Goal: Information Seeking & Learning: Learn about a topic

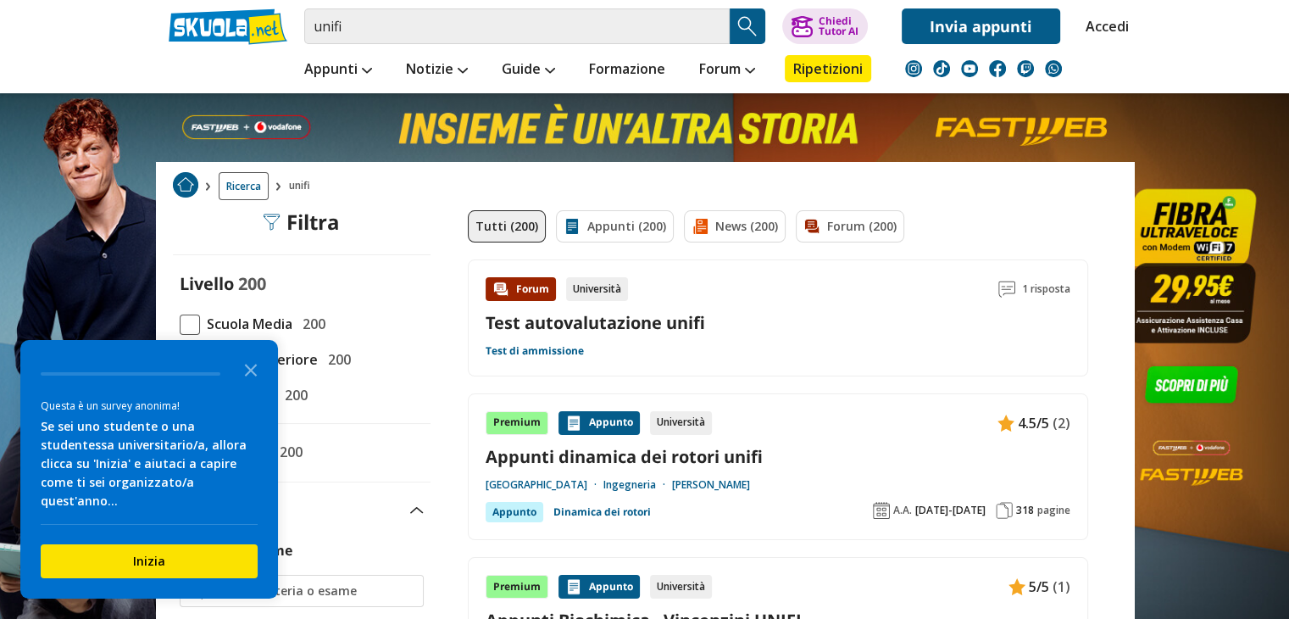
scroll to position [18, 0]
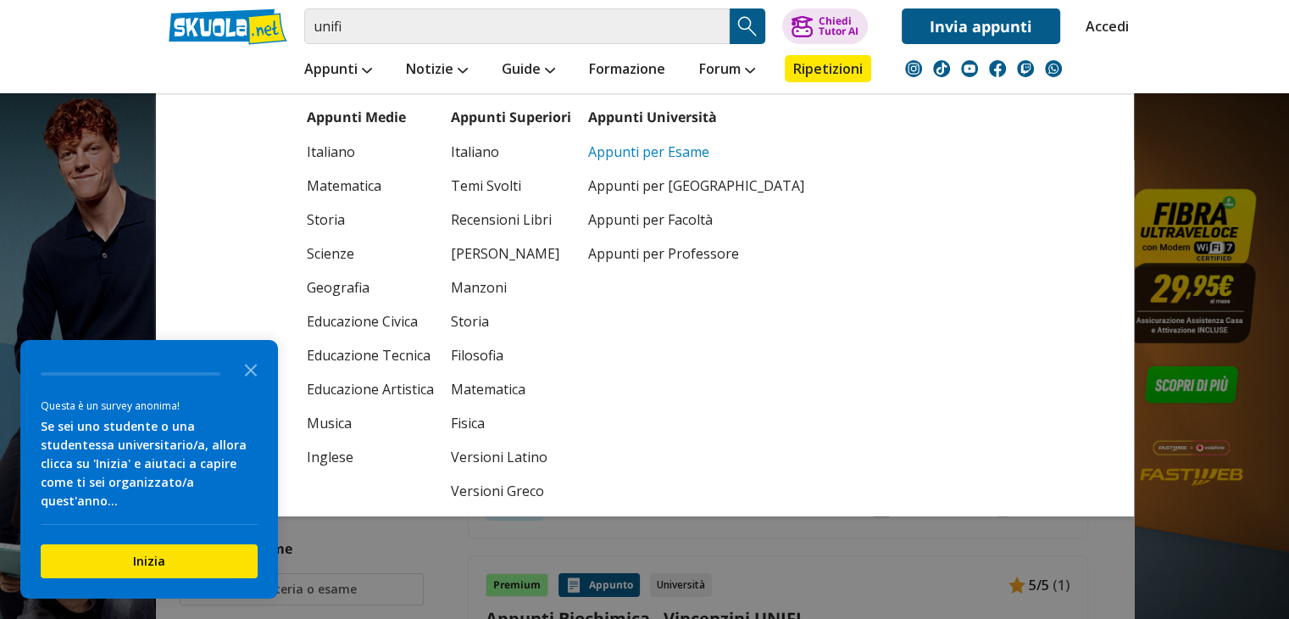
click at [617, 146] on link "Appunti per Esame" at bounding box center [696, 152] width 216 height 34
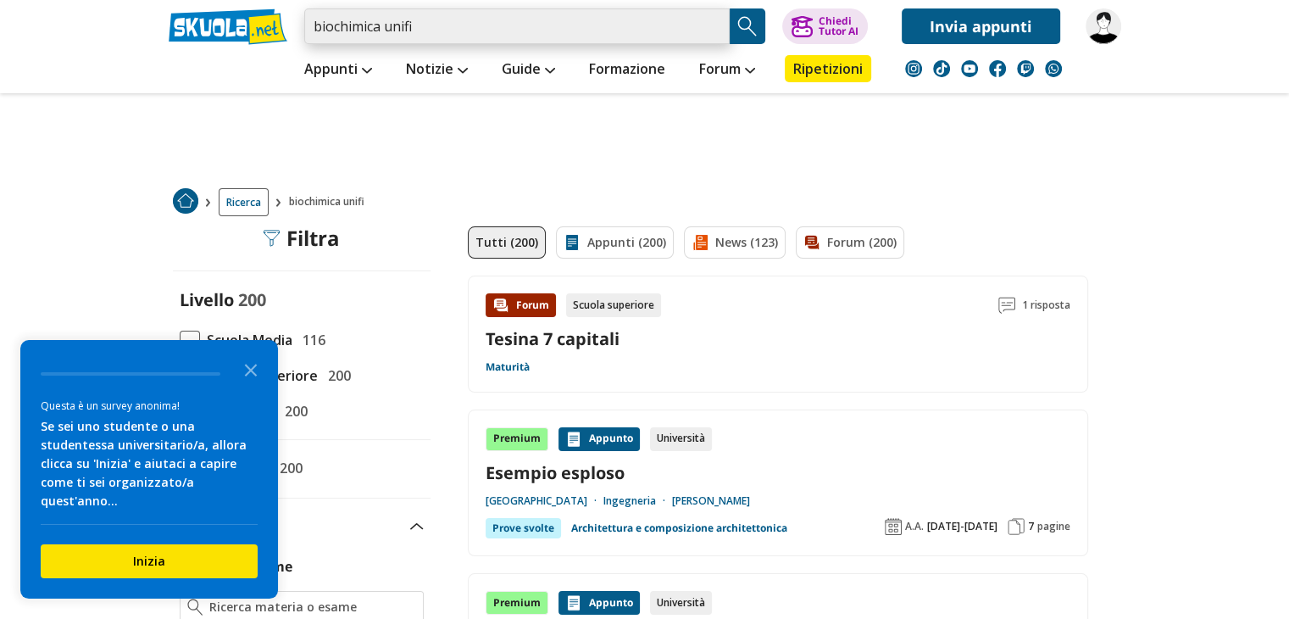
click at [498, 26] on input "biochimica unifi" at bounding box center [517, 26] width 426 height 36
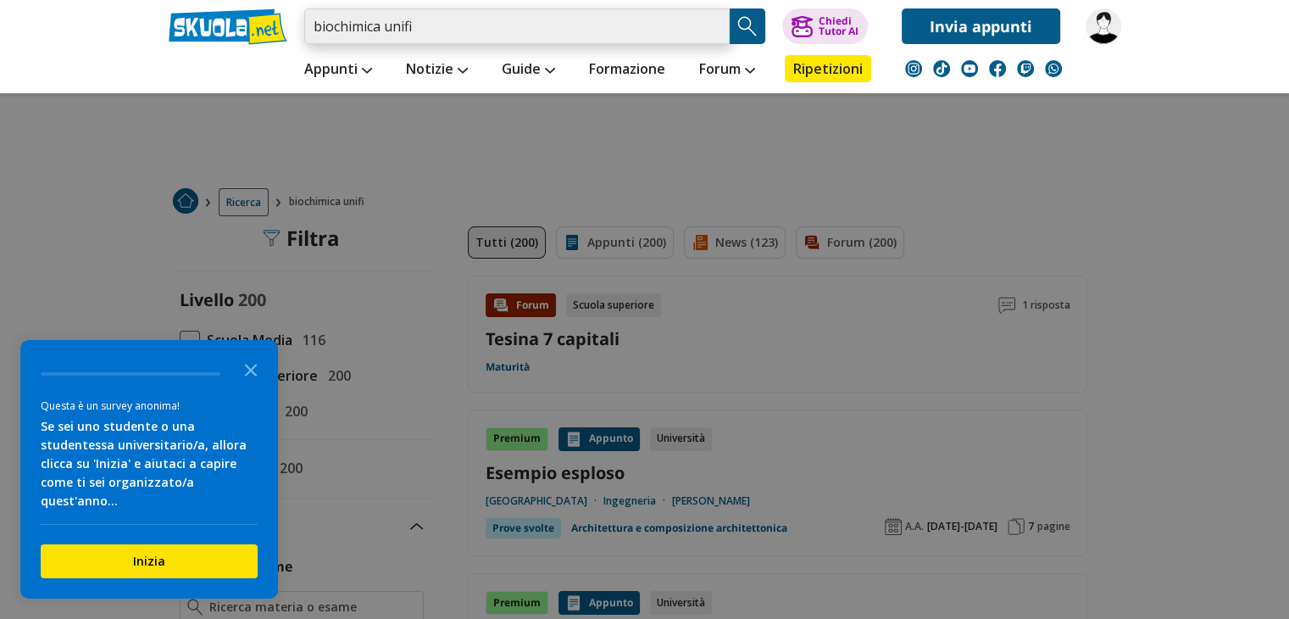
click at [397, 22] on input "biochimica unifi" at bounding box center [517, 26] width 426 height 36
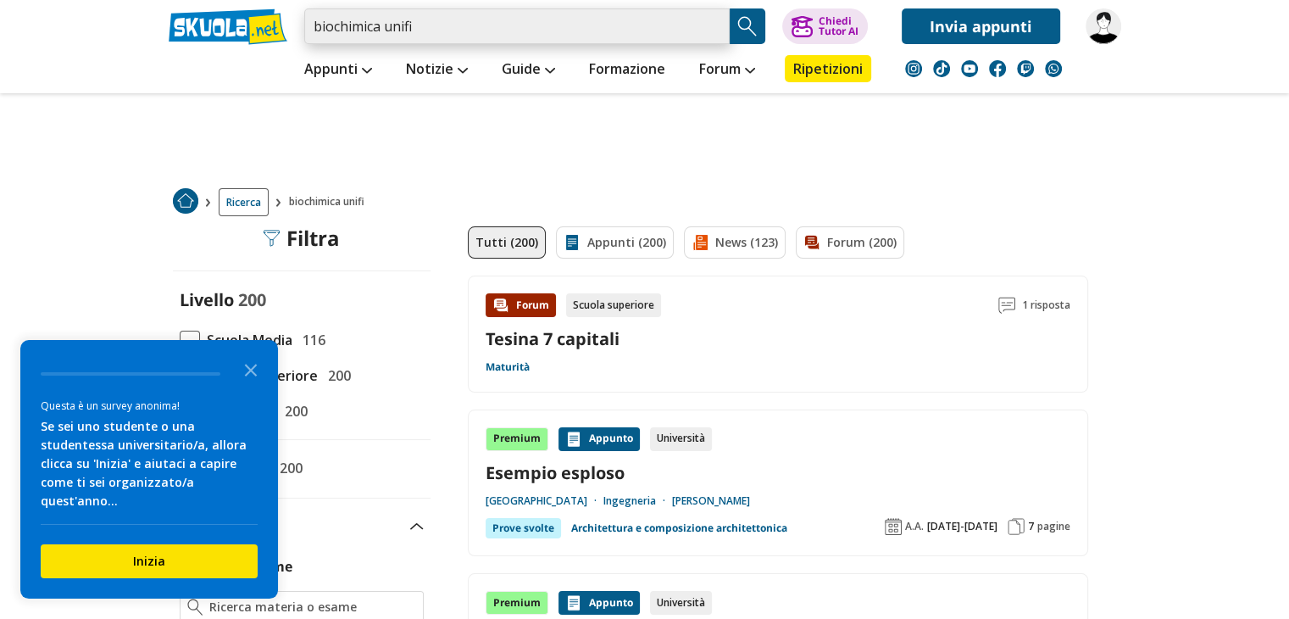
click at [397, 22] on input "biochimica unifi" at bounding box center [517, 26] width 426 height 36
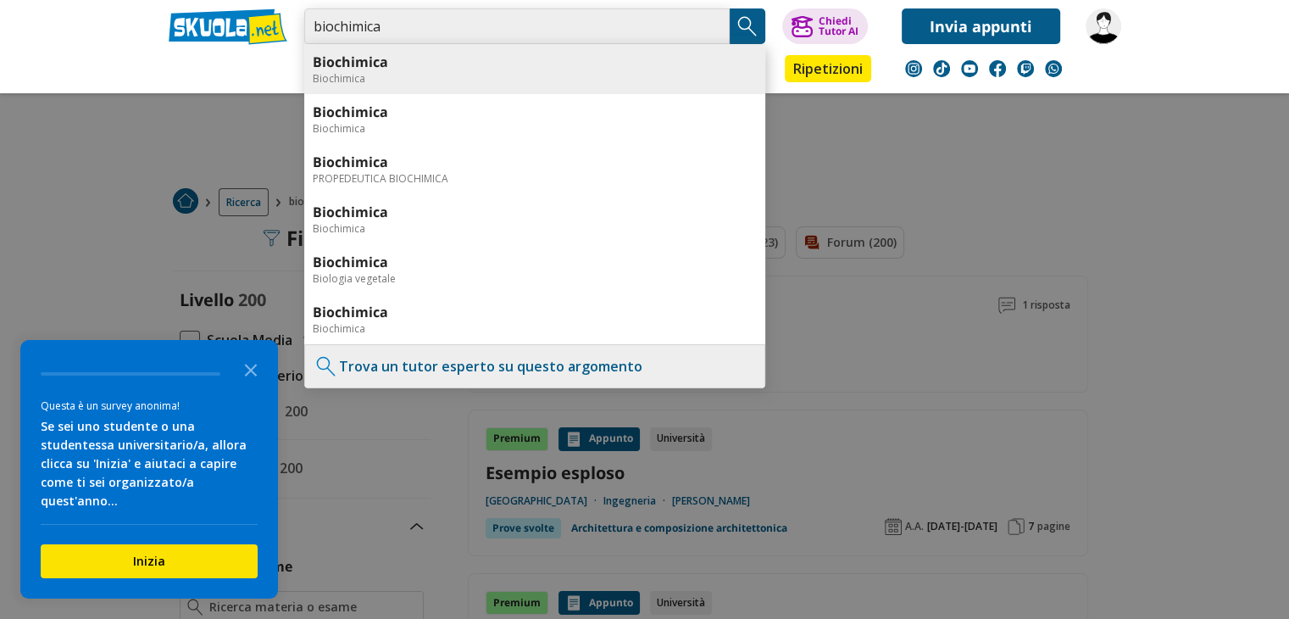
type input "biochimica"
click at [337, 71] on div "Biochimica" at bounding box center [535, 78] width 444 height 14
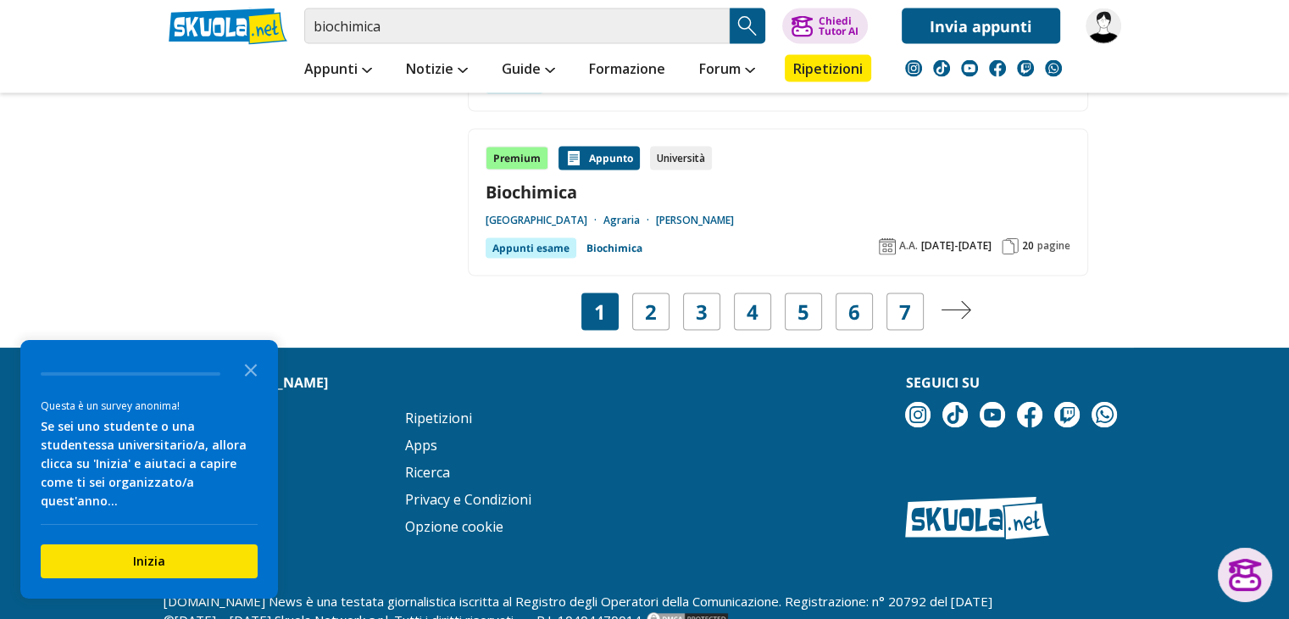
scroll to position [3305, 0]
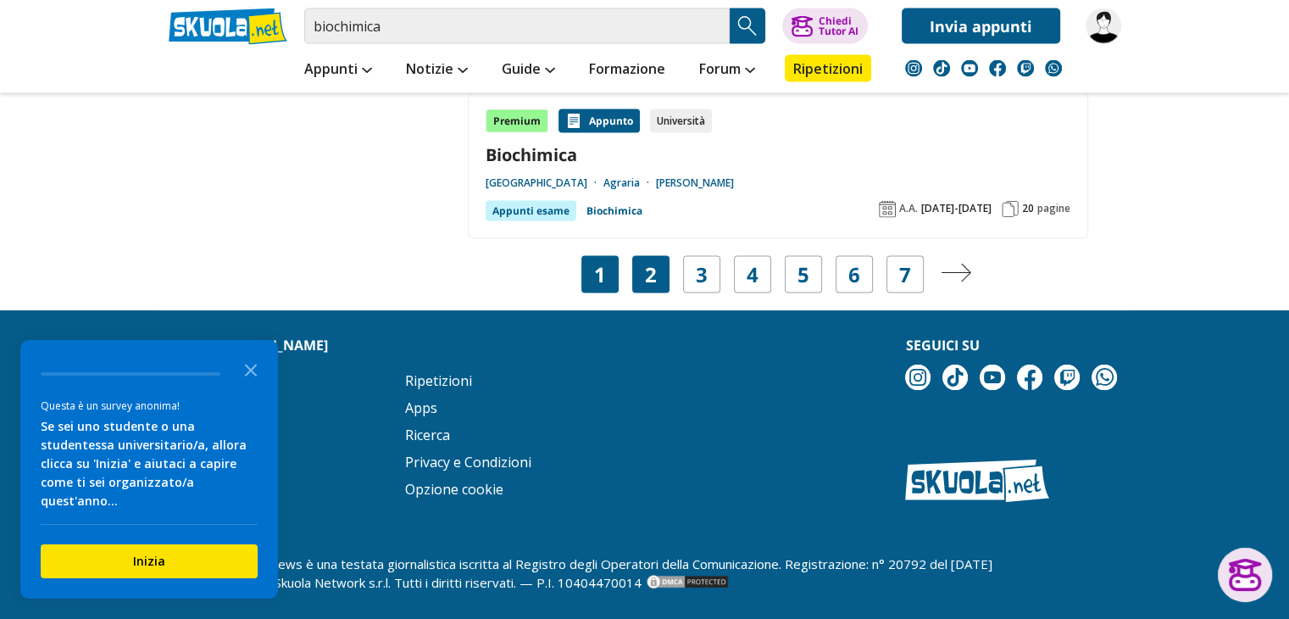
click at [637, 264] on div "2" at bounding box center [650, 274] width 37 height 37
click at [649, 263] on link "2" at bounding box center [651, 275] width 12 height 24
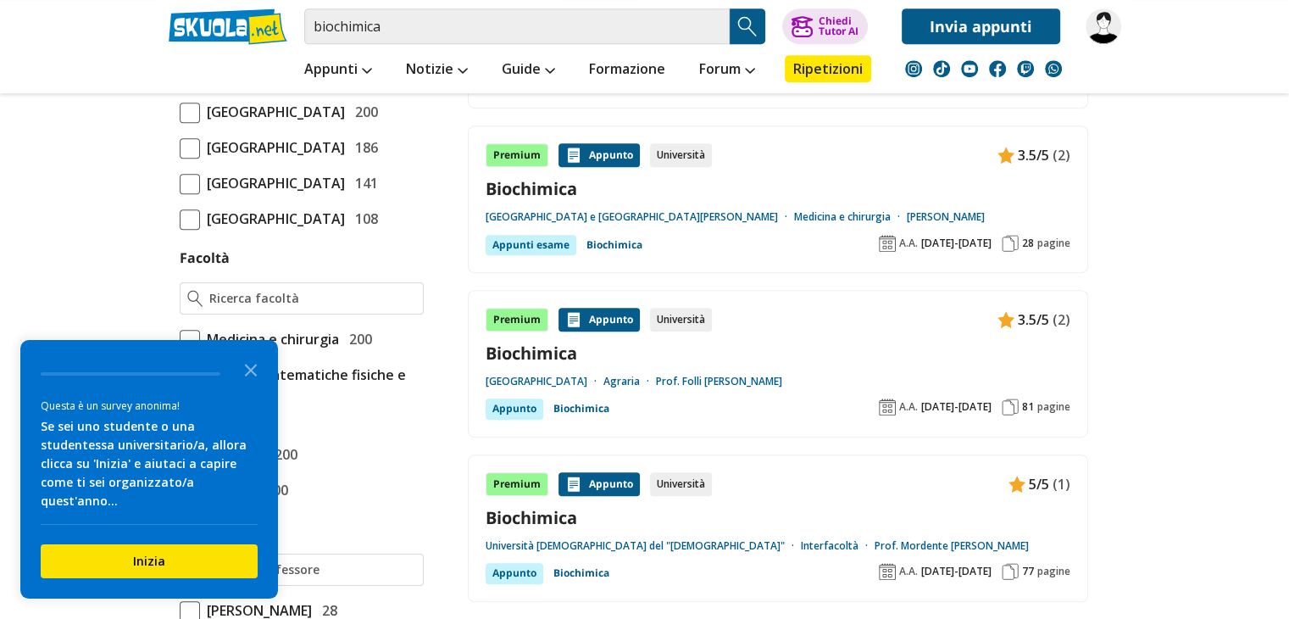
scroll to position [810, 0]
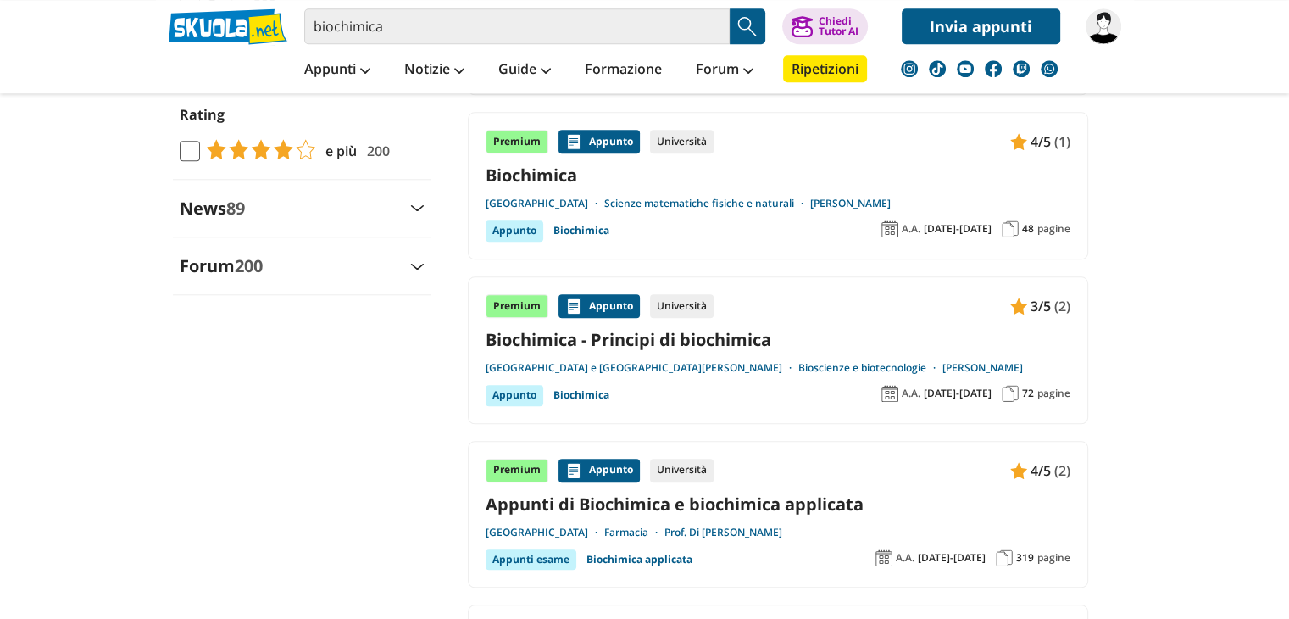
scroll to position [1784, 0]
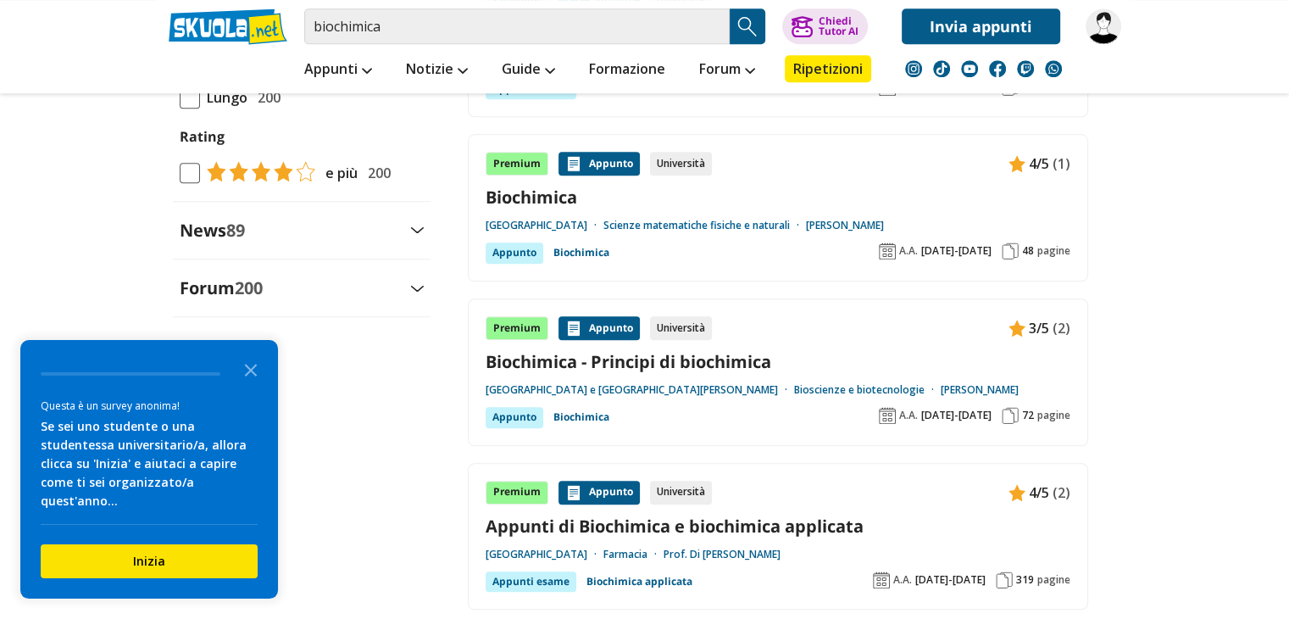
click at [692, 219] on link "Scienze matematiche fisiche e naturali" at bounding box center [705, 226] width 203 height 14
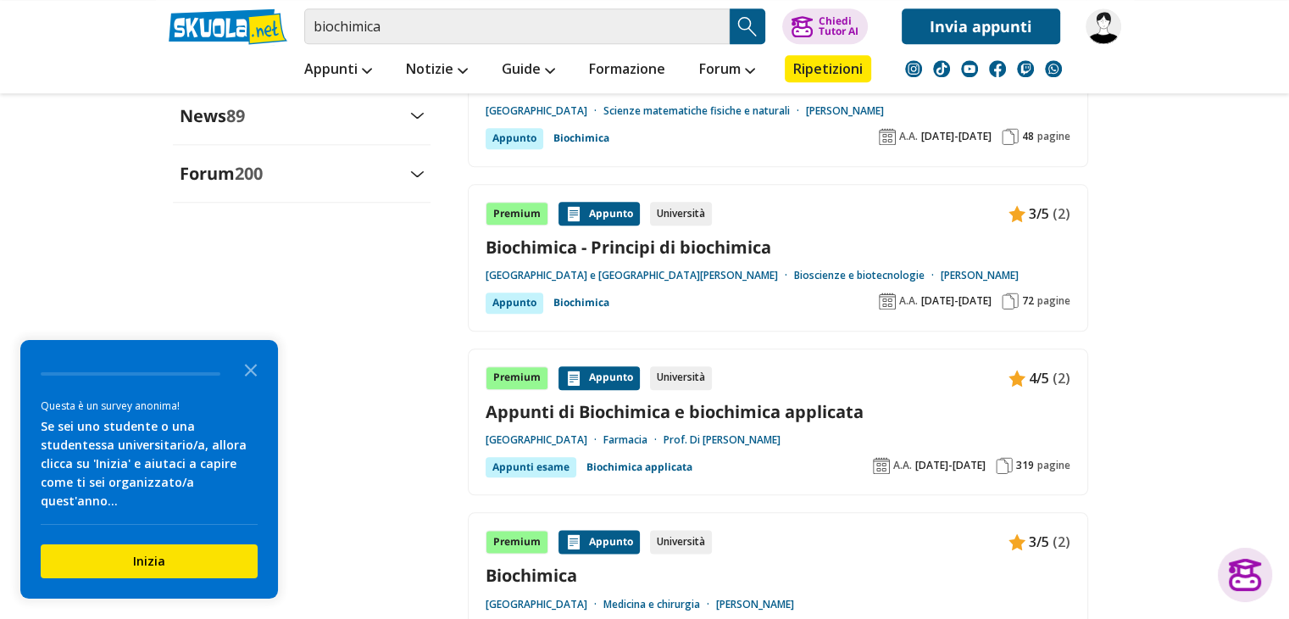
scroll to position [1858, 0]
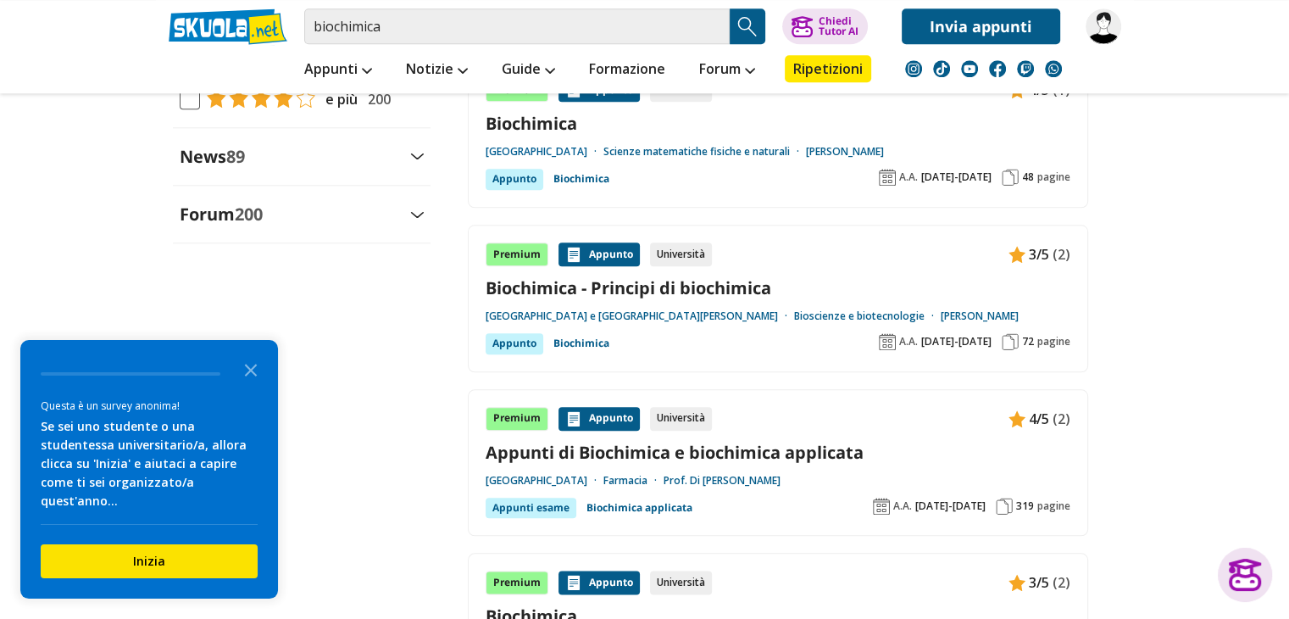
click at [604, 150] on link "[GEOGRAPHIC_DATA]" at bounding box center [545, 152] width 118 height 14
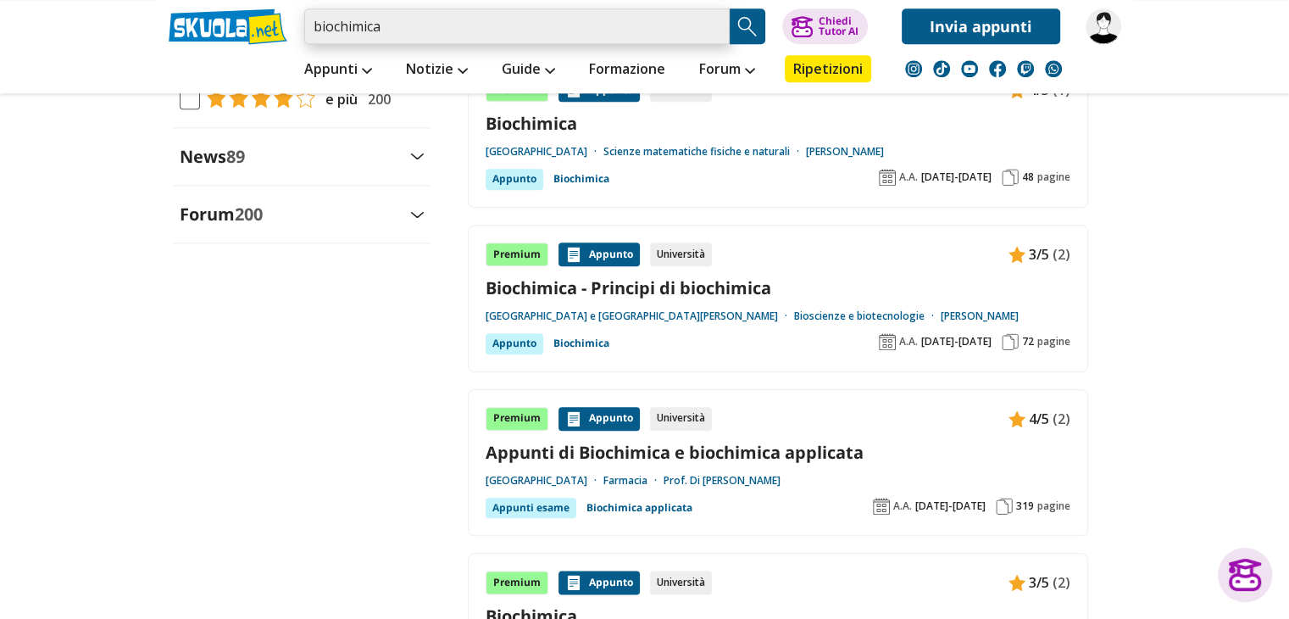
click at [603, 31] on input "biochimica" at bounding box center [517, 26] width 426 height 36
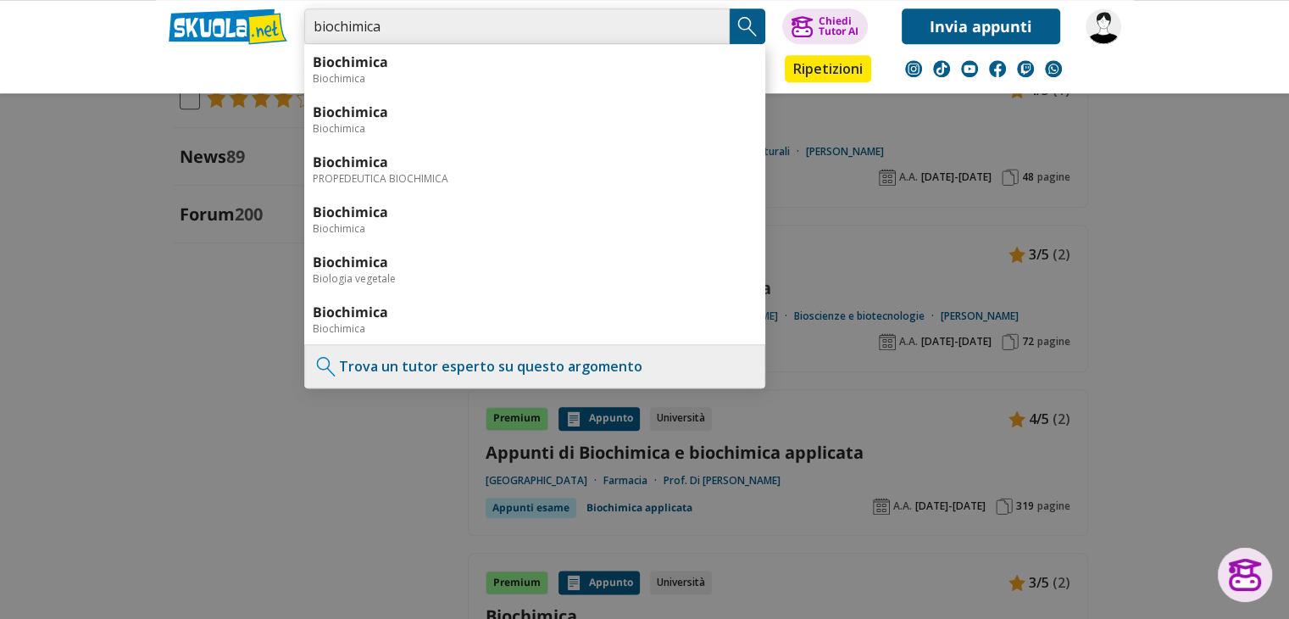
click at [711, 28] on input "biochimica" at bounding box center [517, 26] width 426 height 36
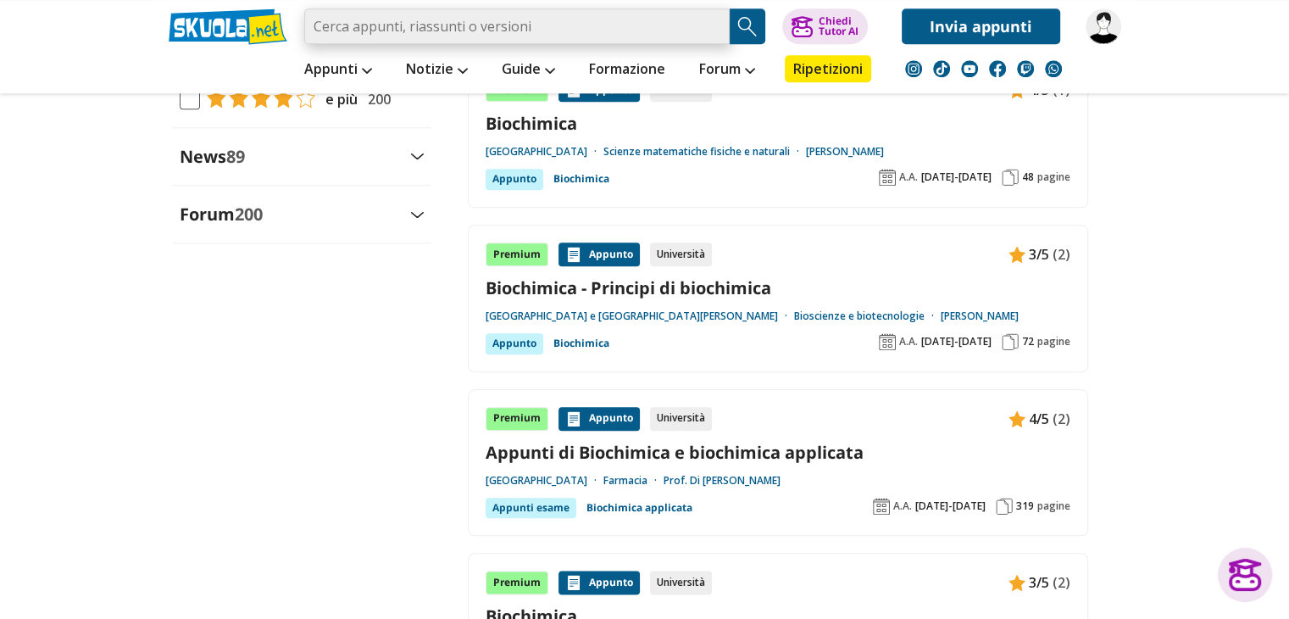
click at [407, 31] on input "search" at bounding box center [517, 26] width 426 height 36
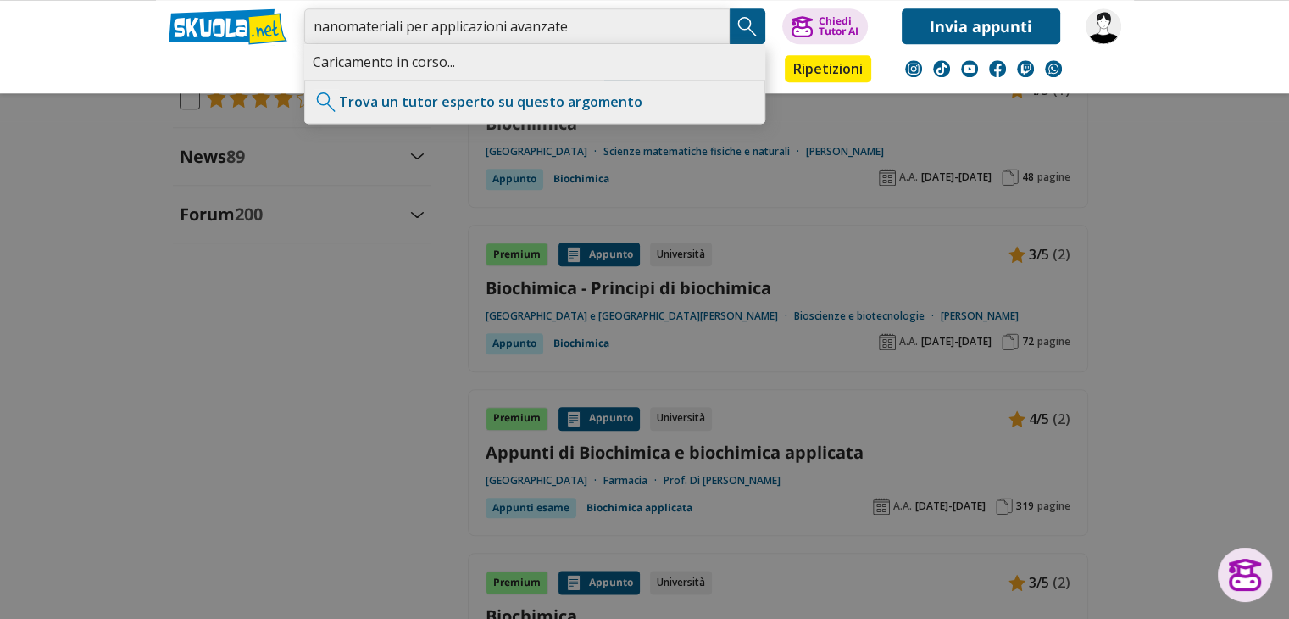
type input "nanomateriali per applicazioni avanzate"
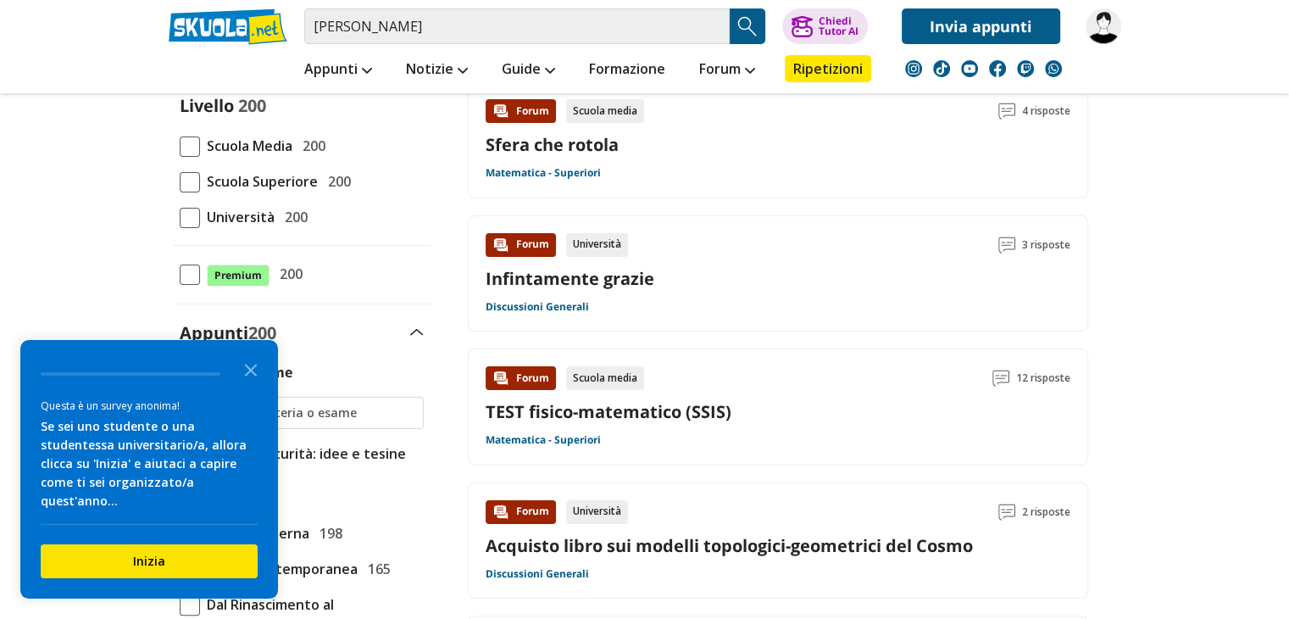
scroll to position [195, 0]
click at [190, 220] on span at bounding box center [190, 217] width 20 height 20
click at [180, 216] on input "Università 200" at bounding box center [180, 216] width 0 height 0
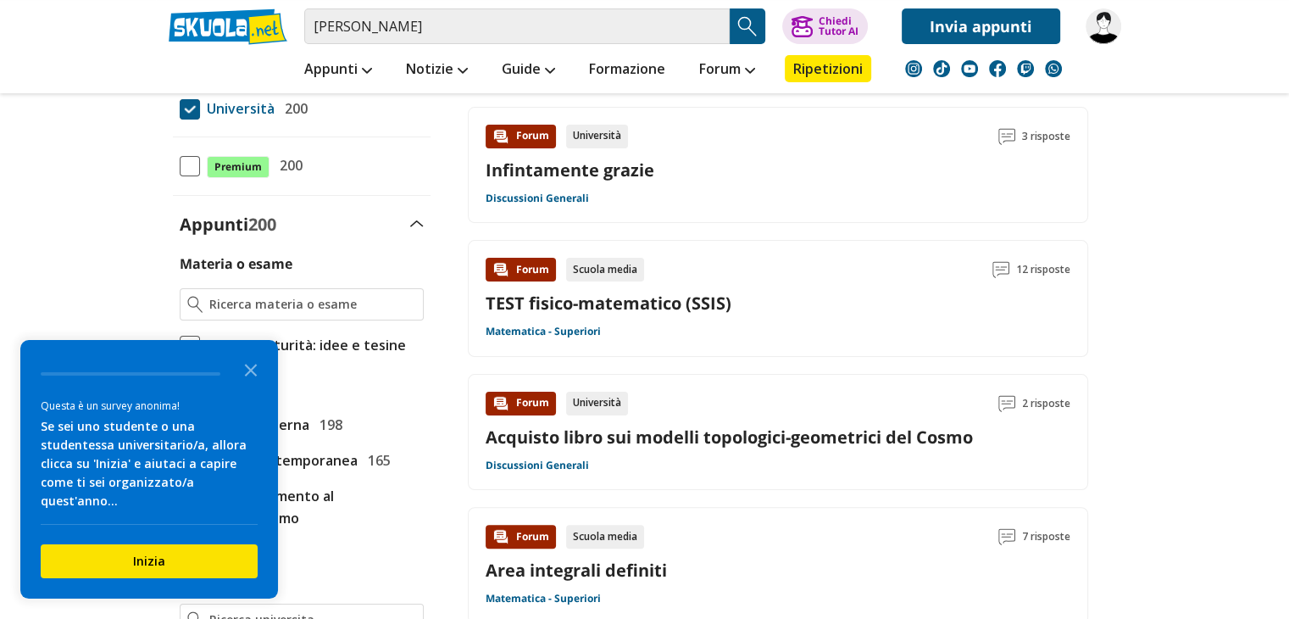
scroll to position [314, 0]
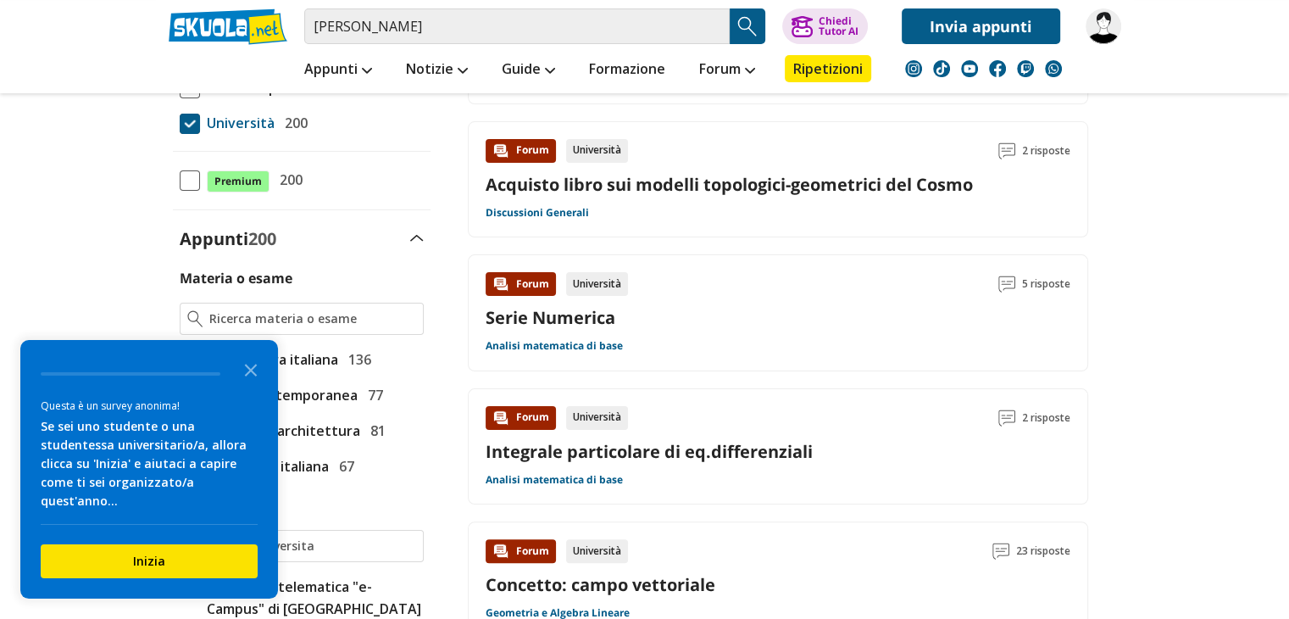
scroll to position [298, 0]
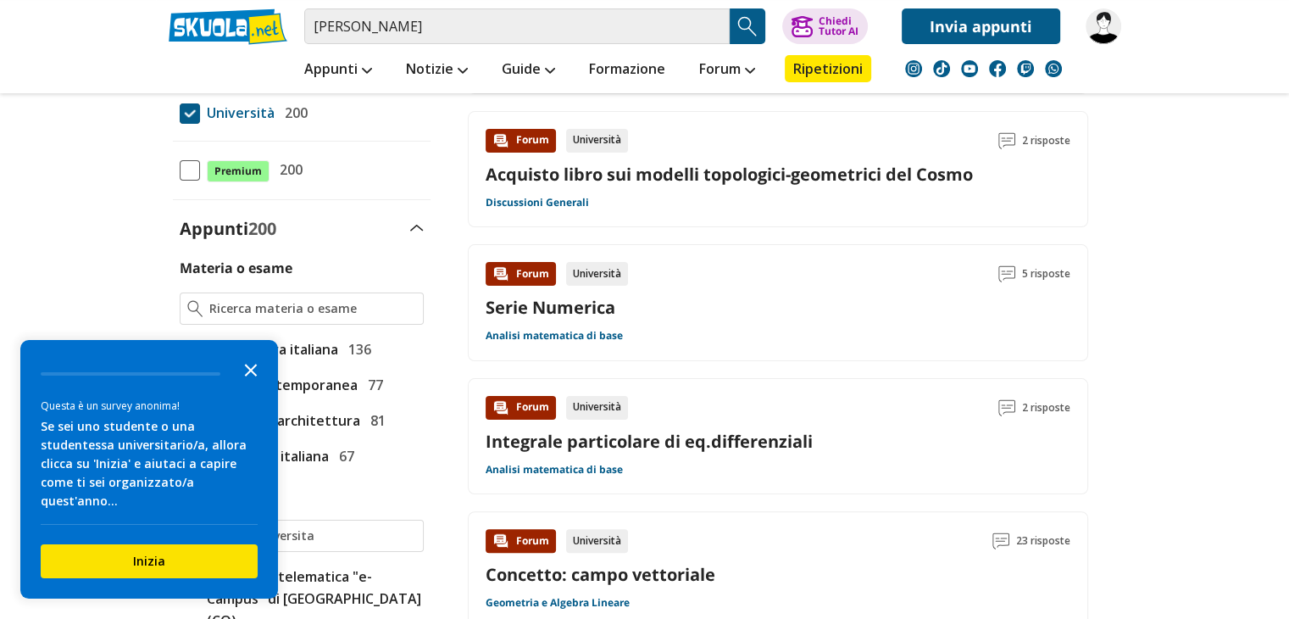
click at [254, 380] on icon "Close the survey" at bounding box center [251, 369] width 34 height 34
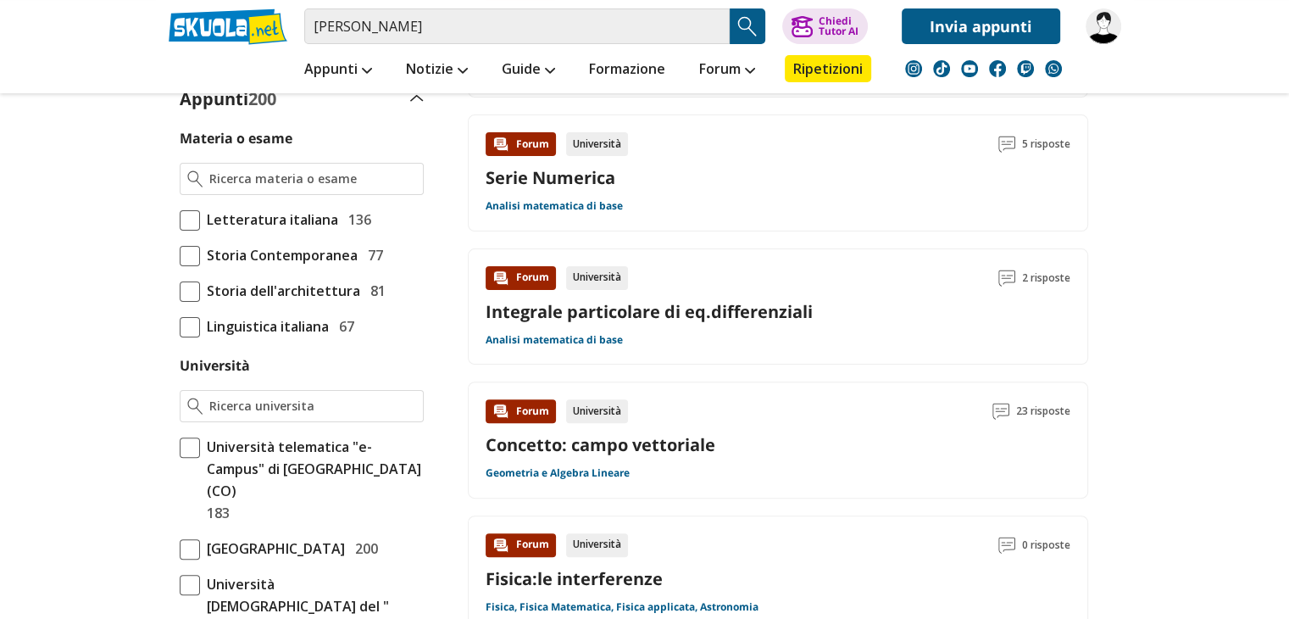
scroll to position [0, 0]
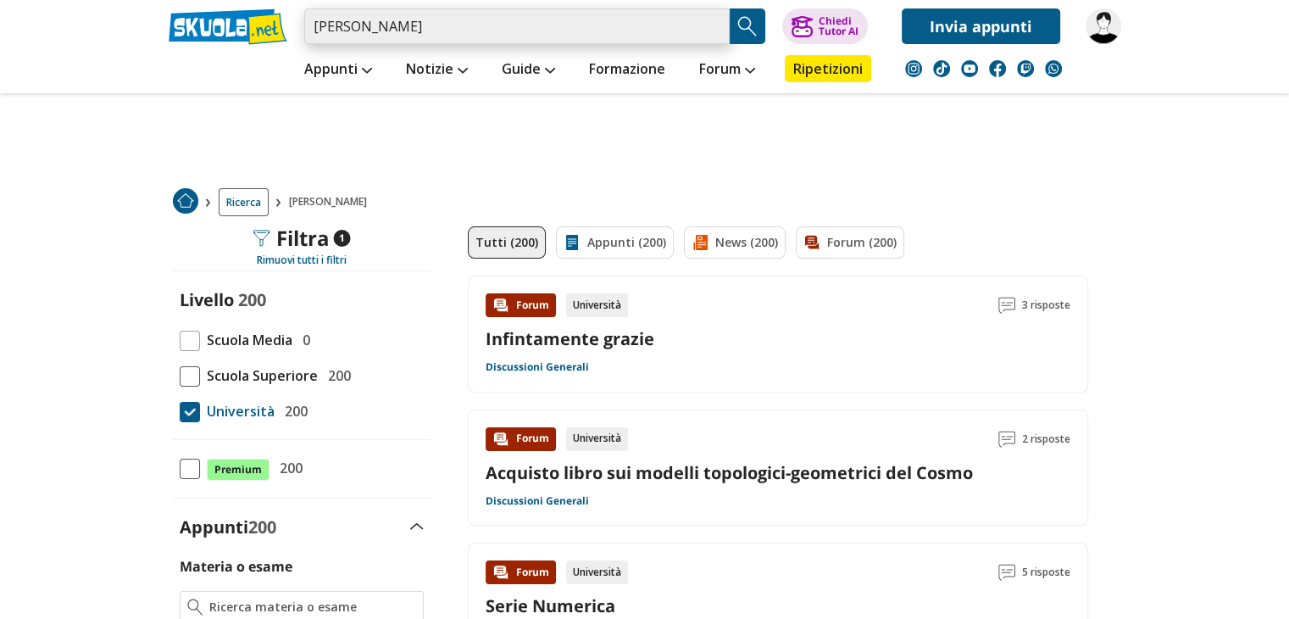
click at [413, 35] on input "[PERSON_NAME]" at bounding box center [517, 26] width 426 height 36
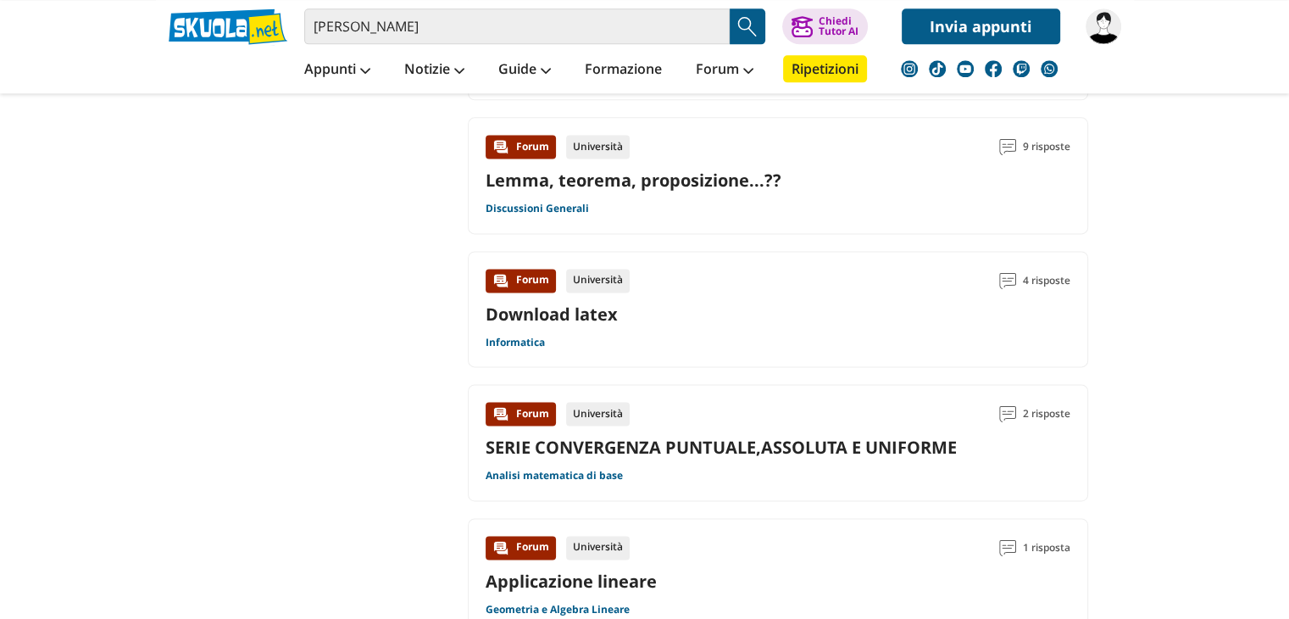
scroll to position [2689, 0]
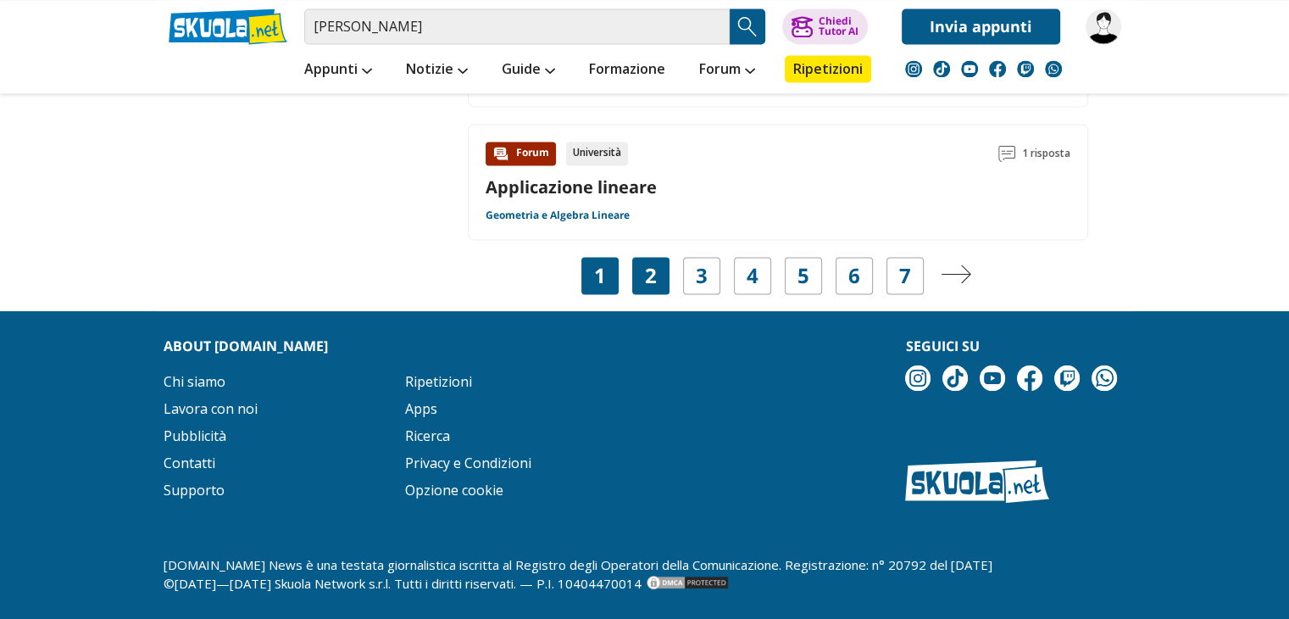
click at [647, 269] on link "2" at bounding box center [651, 276] width 12 height 24
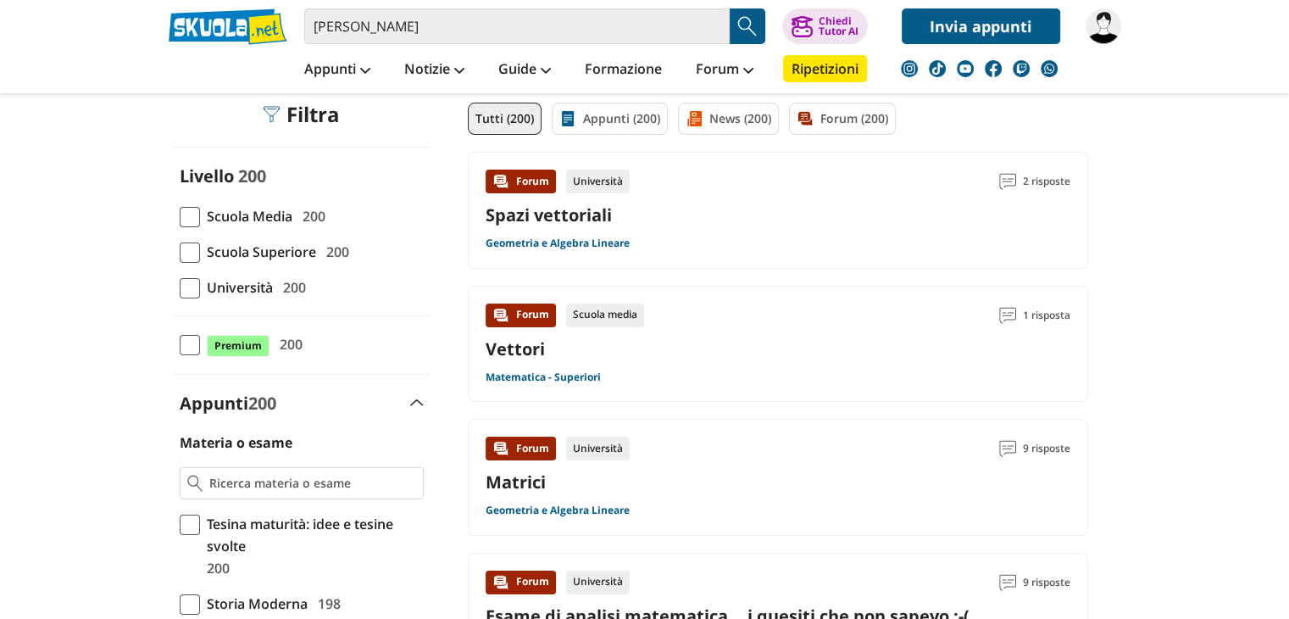
scroll to position [133, 0]
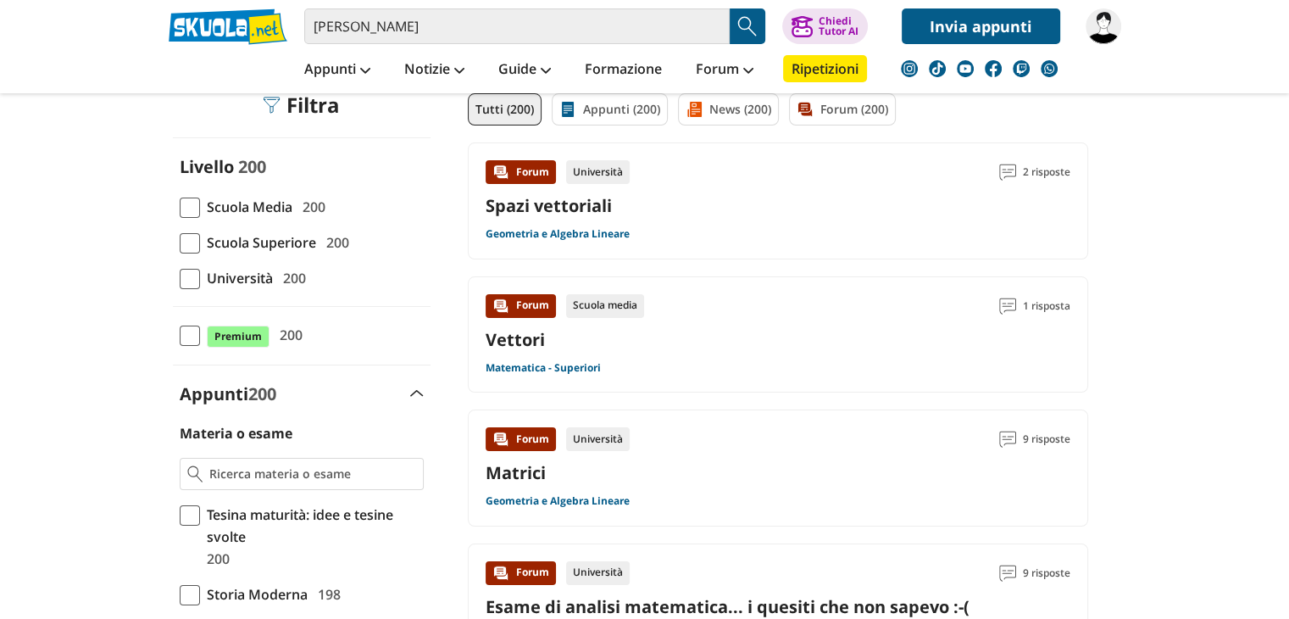
click at [188, 281] on span at bounding box center [190, 279] width 20 height 20
click at [180, 278] on input "Università 200" at bounding box center [180, 278] width 0 height 0
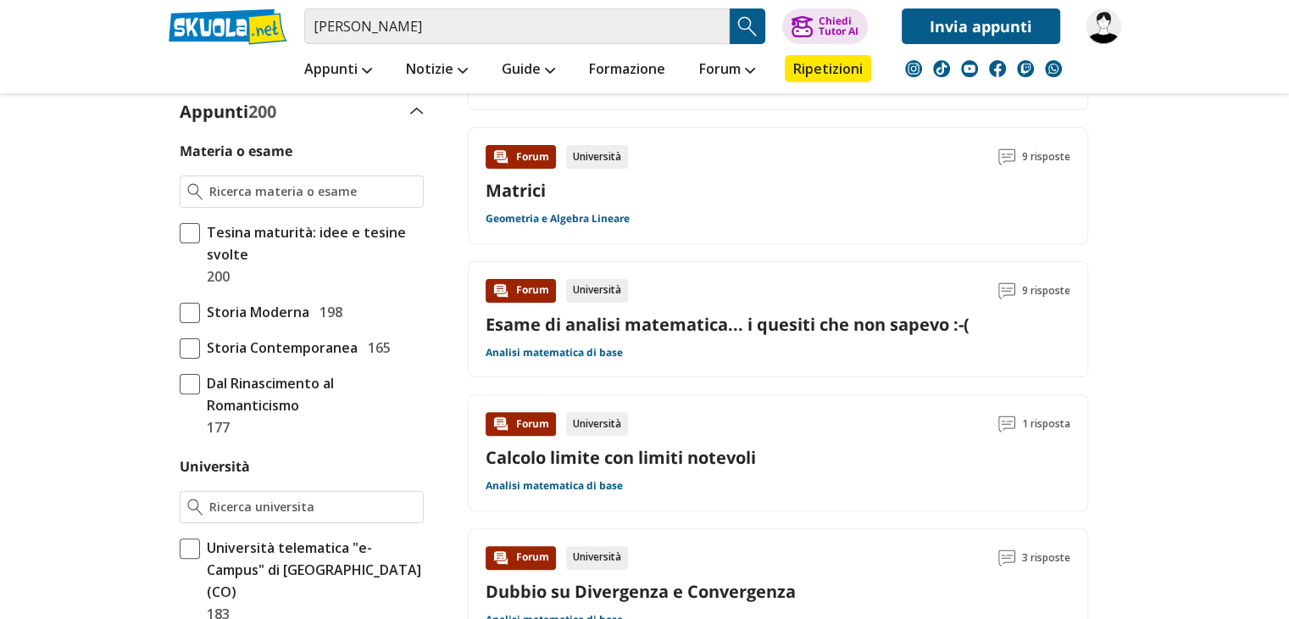
scroll to position [428, 0]
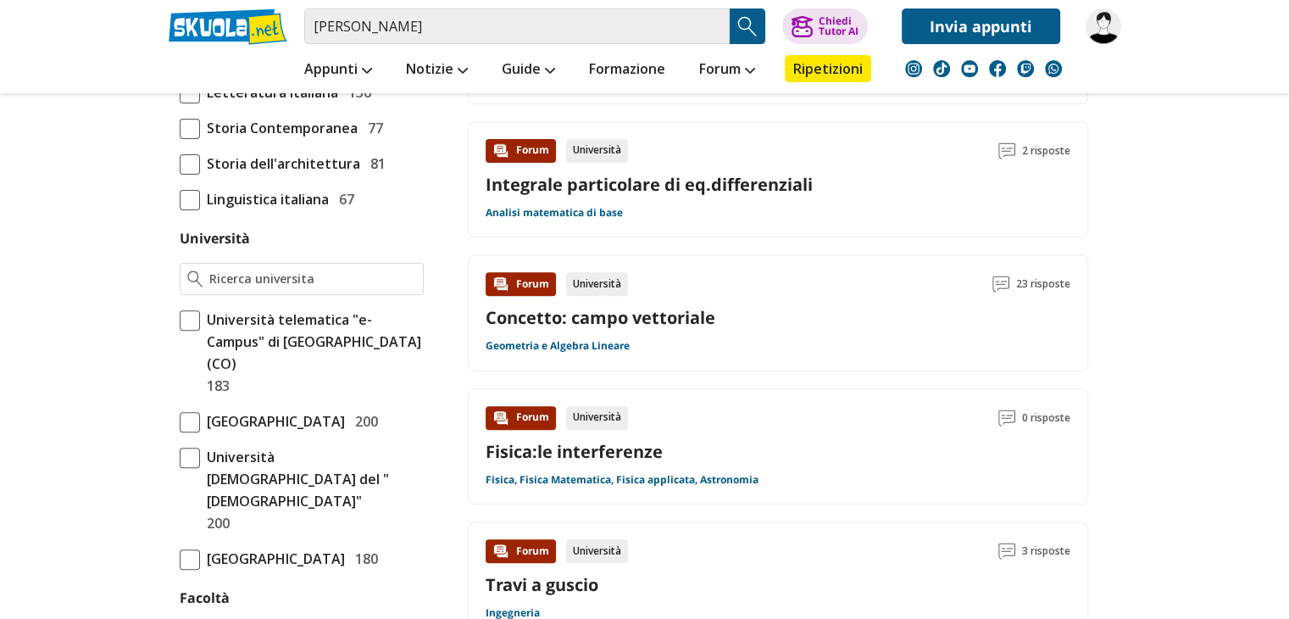
scroll to position [556, 0]
click at [254, 282] on input "Università" at bounding box center [312, 278] width 206 height 17
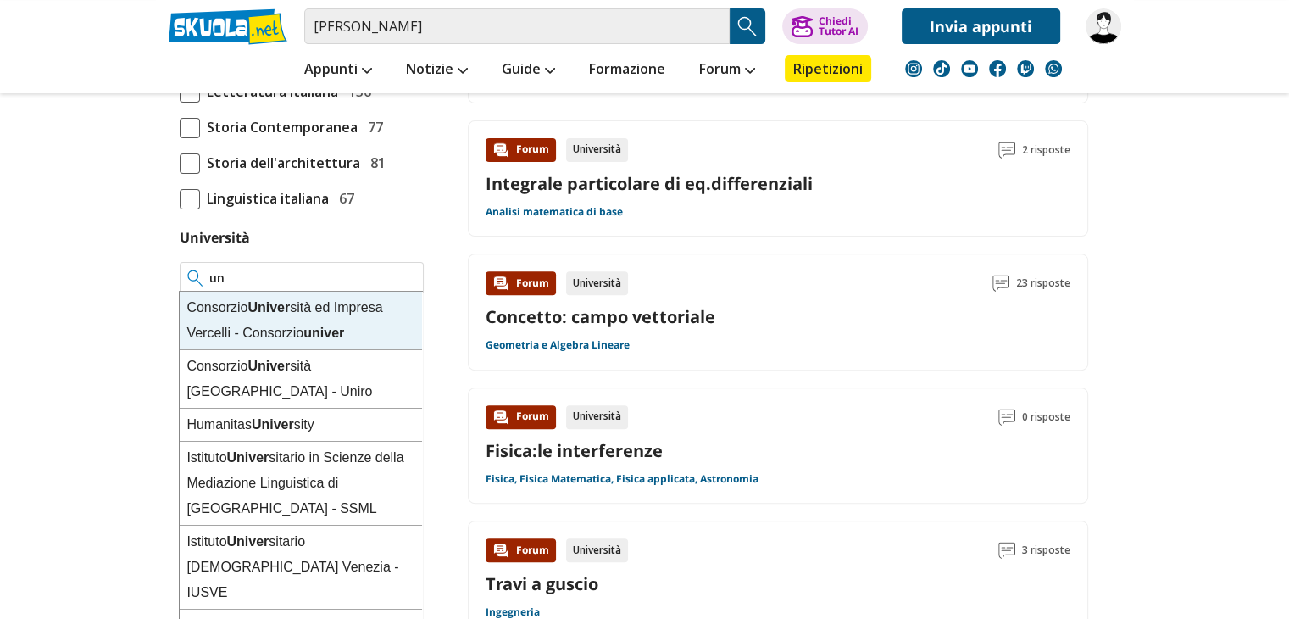
type input "u"
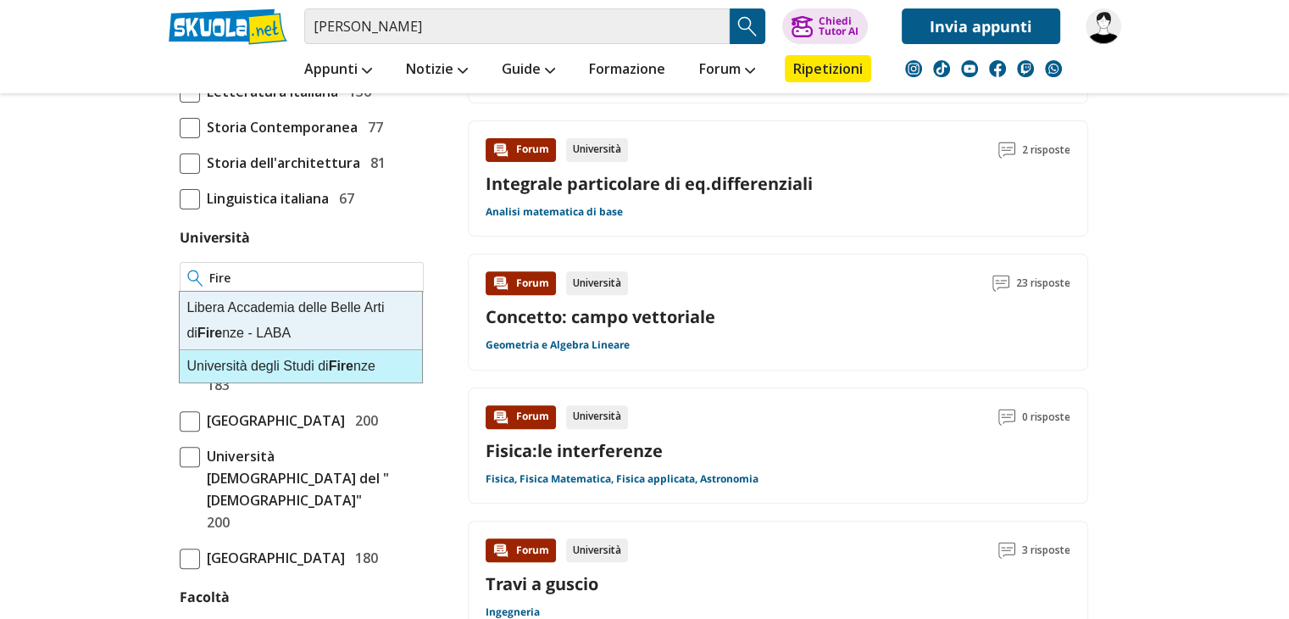
click at [270, 367] on div "Università degli Studi di Fire nze" at bounding box center [301, 366] width 242 height 32
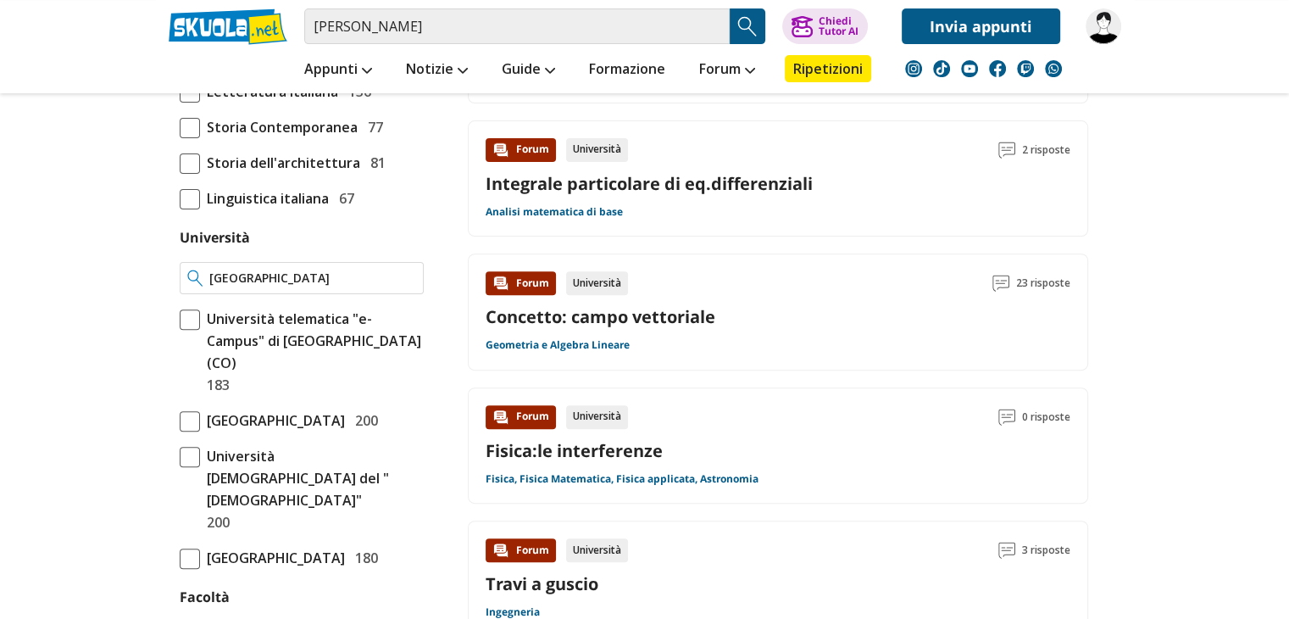
type input "[GEOGRAPHIC_DATA]"
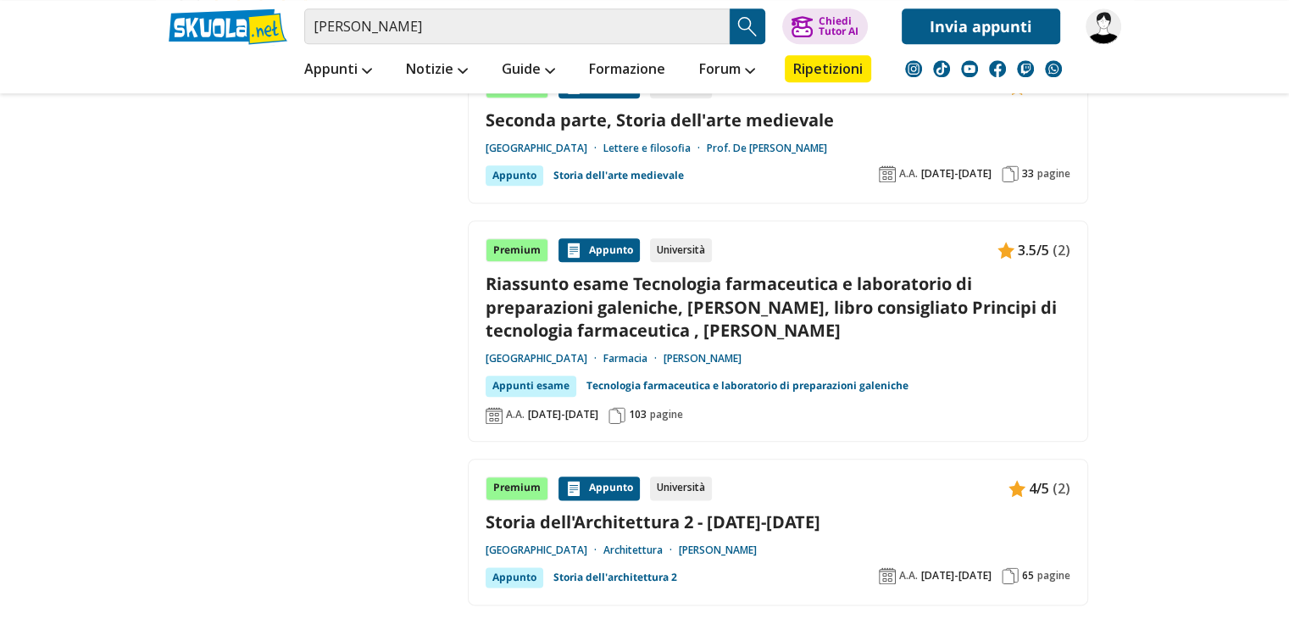
scroll to position [1933, 0]
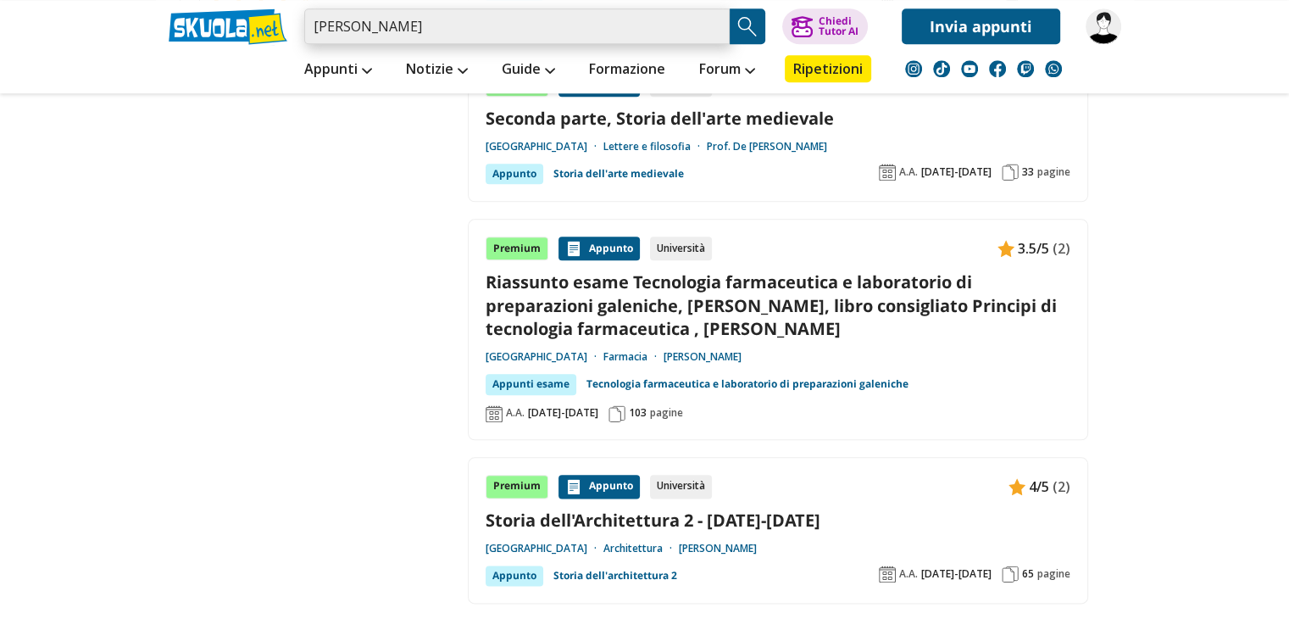
click at [494, 30] on input "paoli paolo" at bounding box center [517, 26] width 426 height 36
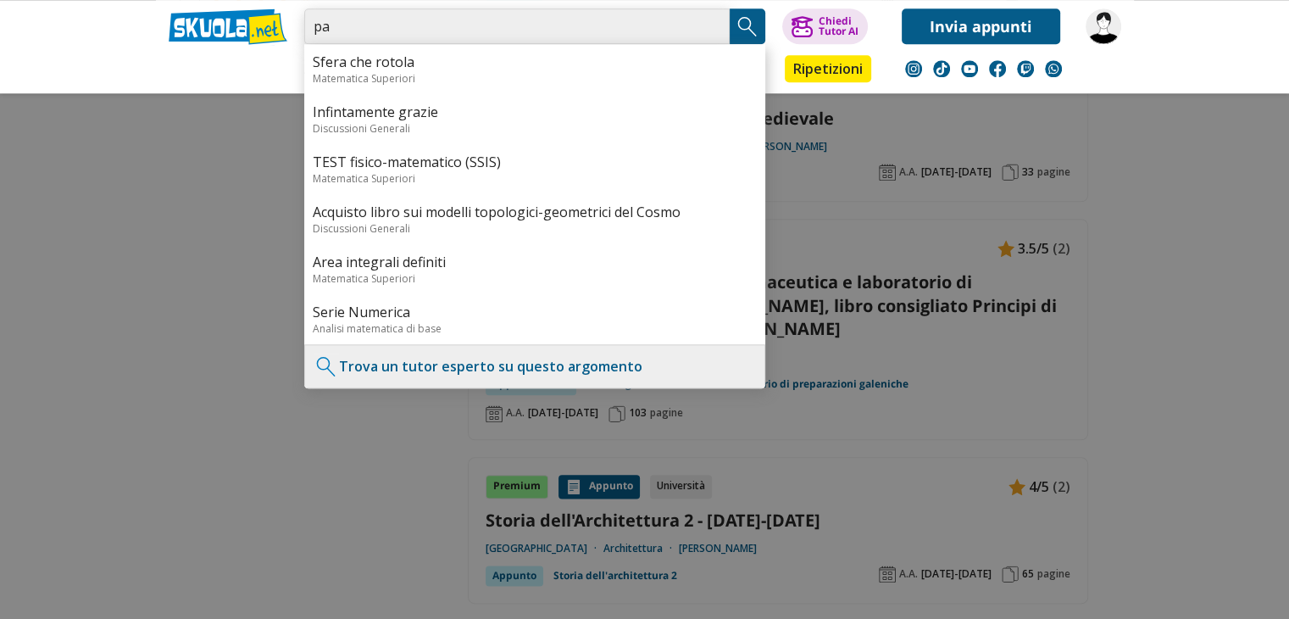
type input "p"
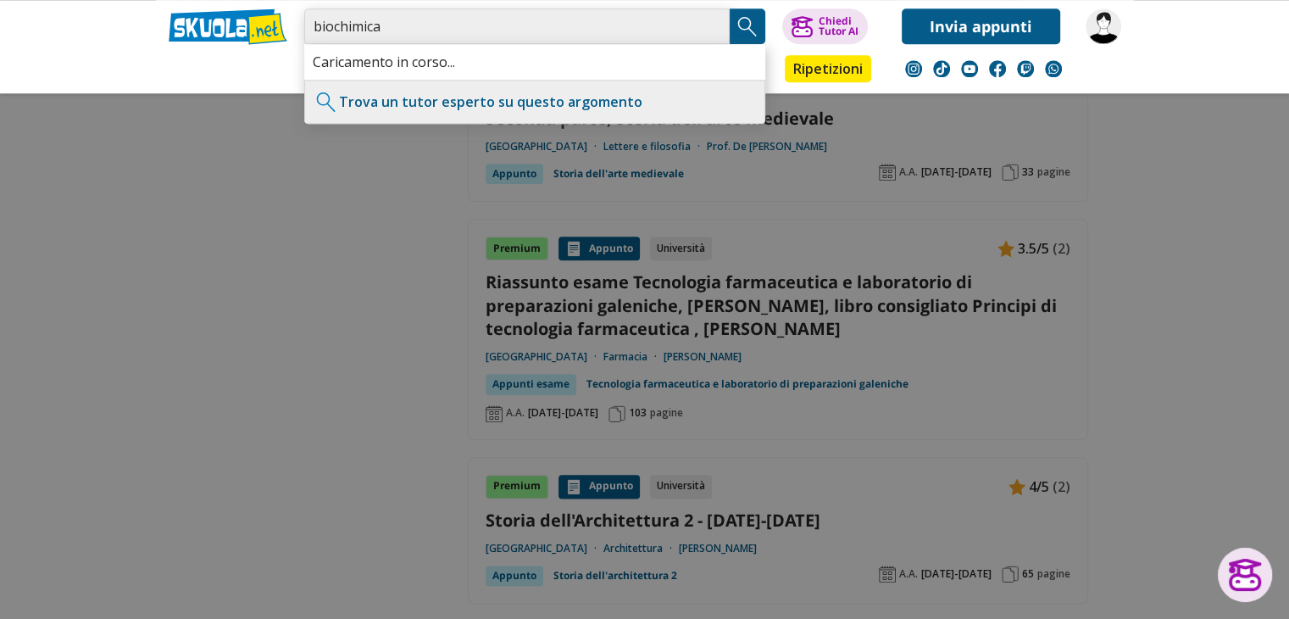
type input "biochimica"
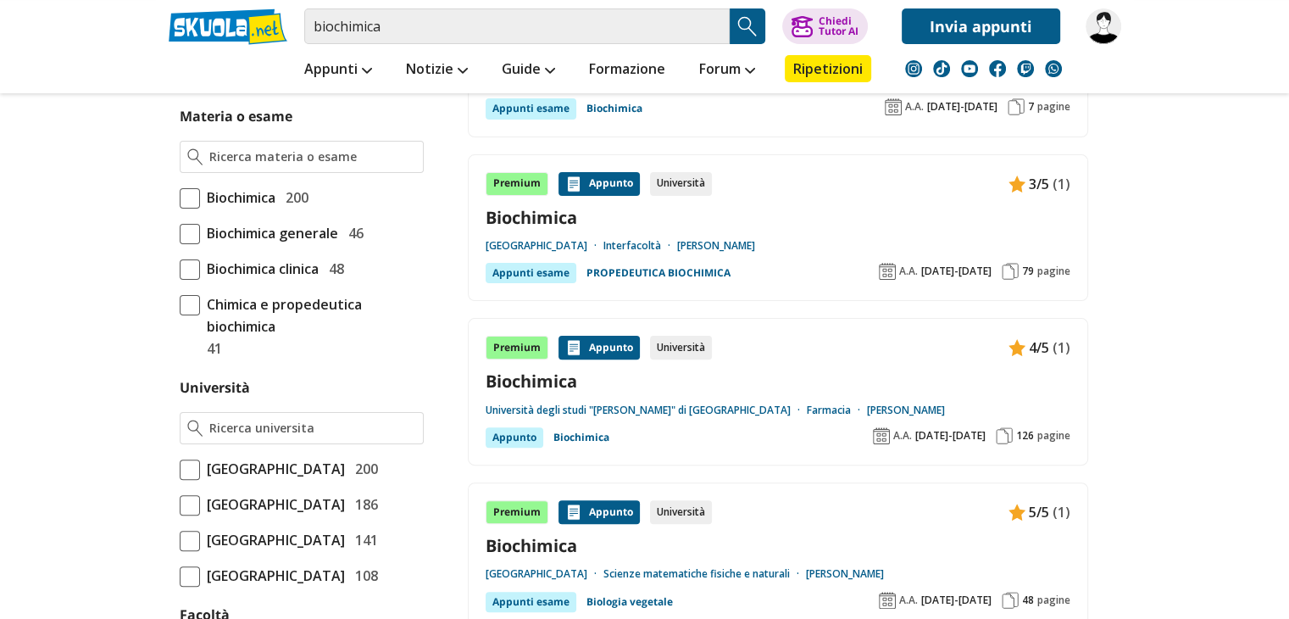
scroll to position [451, 0]
click at [256, 420] on input "Università" at bounding box center [312, 427] width 206 height 17
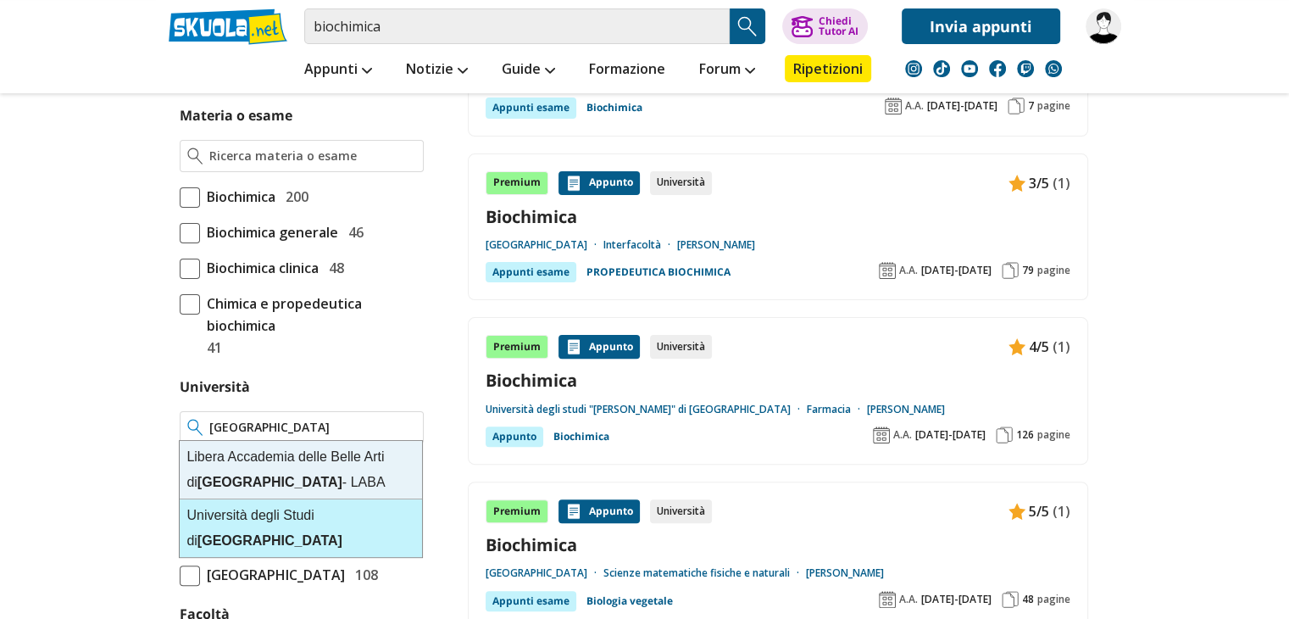
click at [265, 507] on div "[GEOGRAPHIC_DATA]" at bounding box center [301, 528] width 242 height 58
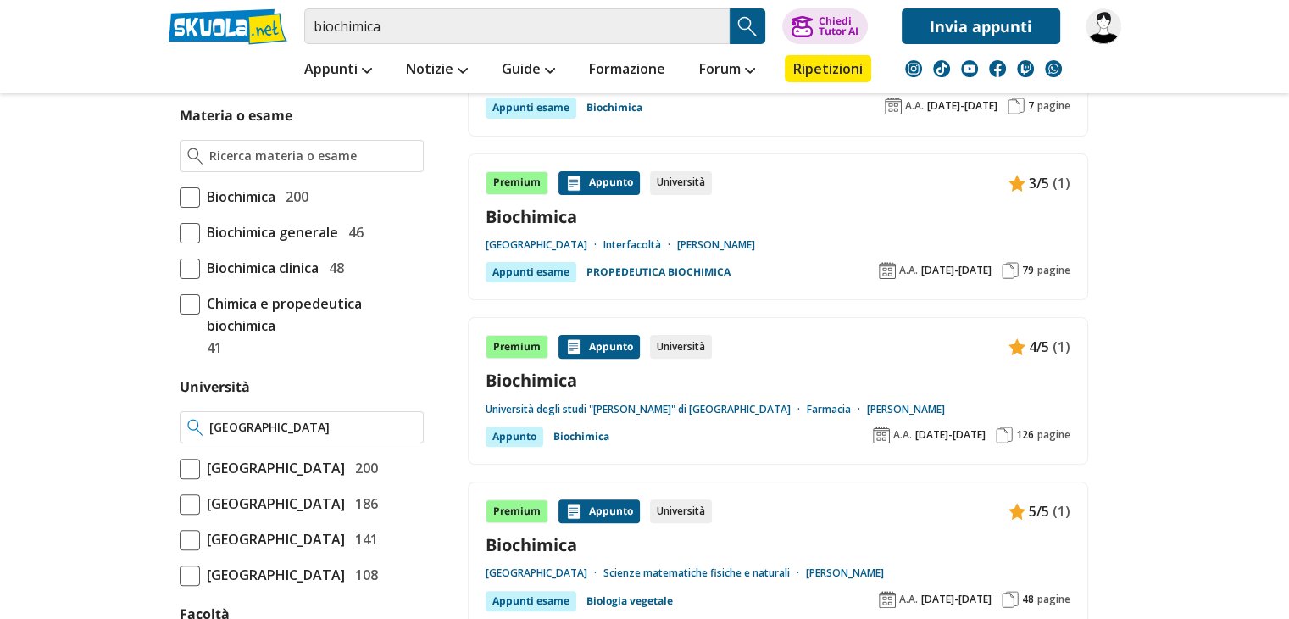
type input "[GEOGRAPHIC_DATA]"
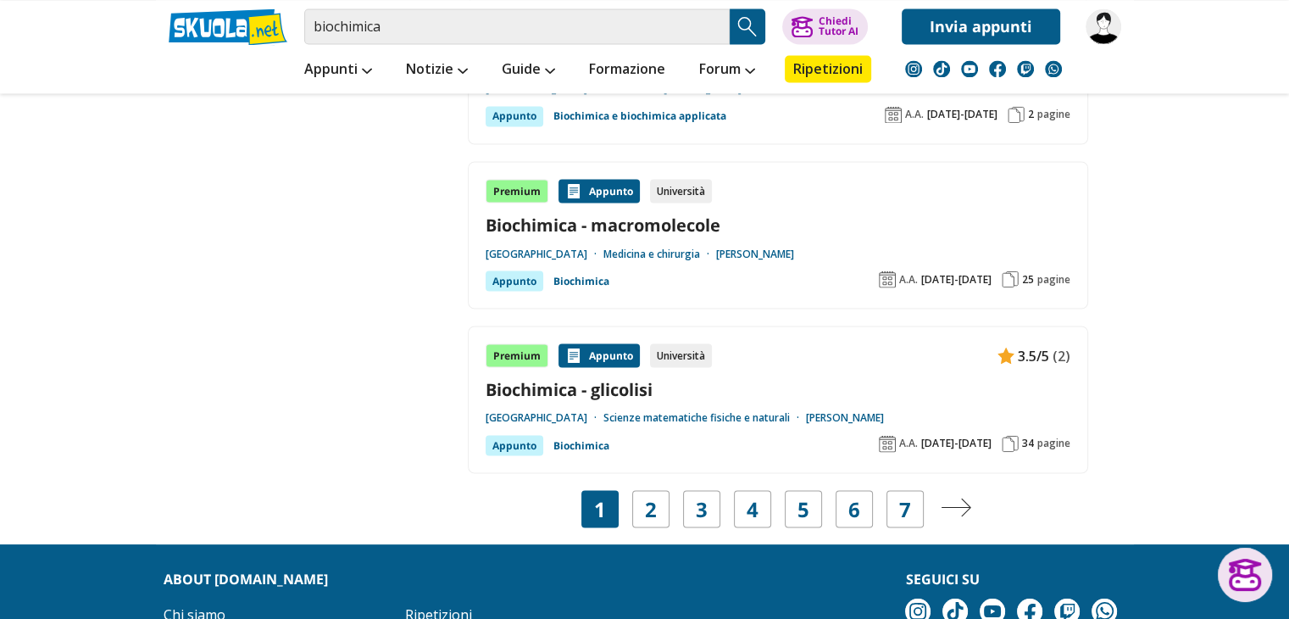
scroll to position [3080, 0]
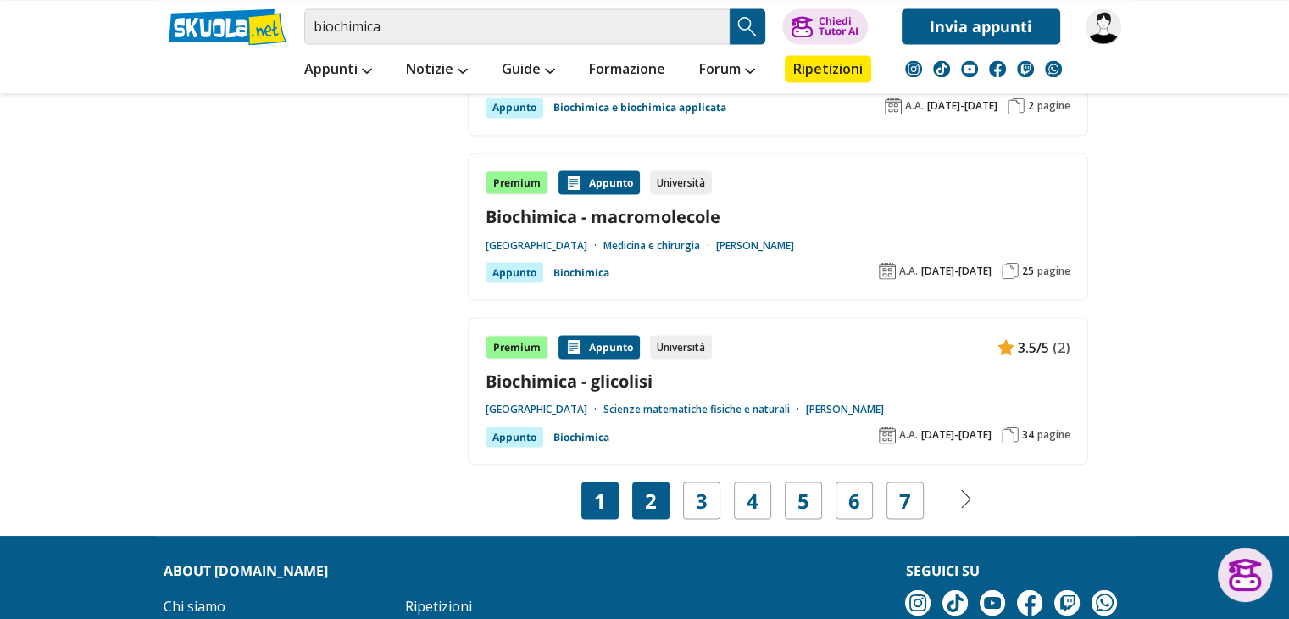
click at [643, 499] on div "2" at bounding box center [650, 500] width 37 height 37
click at [635, 487] on div "2" at bounding box center [650, 500] width 37 height 37
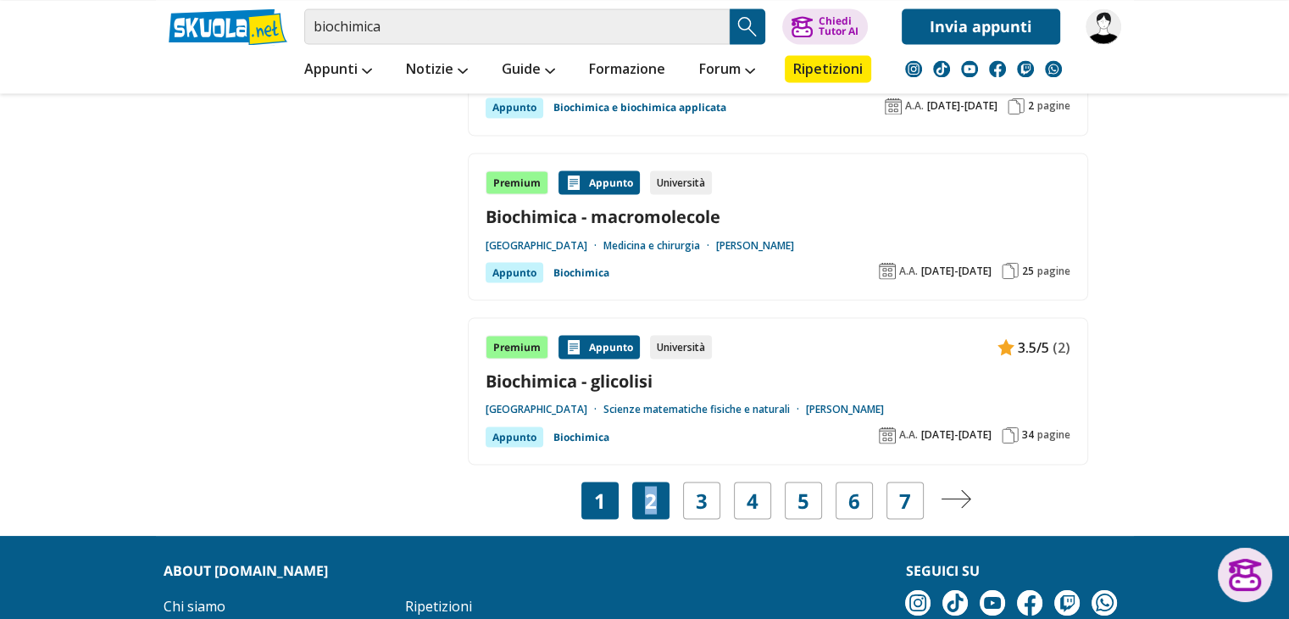
click at [635, 487] on div "2" at bounding box center [650, 500] width 37 height 37
click at [642, 490] on div "2" at bounding box center [650, 500] width 37 height 37
click at [708, 496] on div "3" at bounding box center [701, 500] width 37 height 37
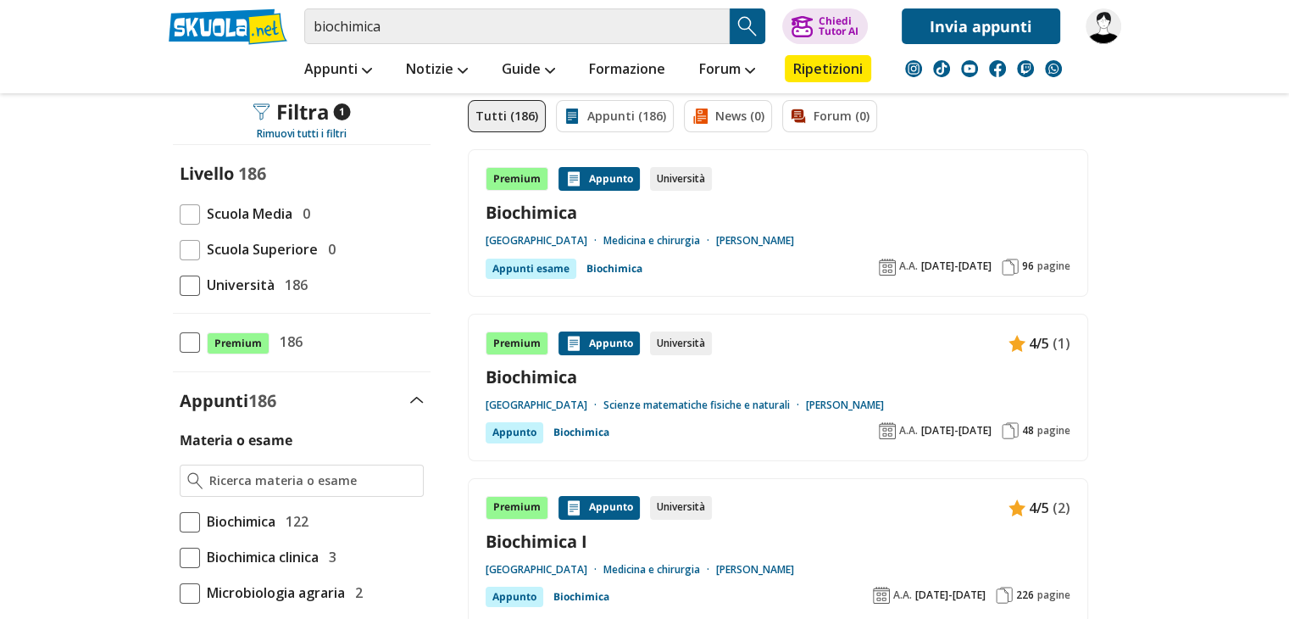
scroll to position [130, 0]
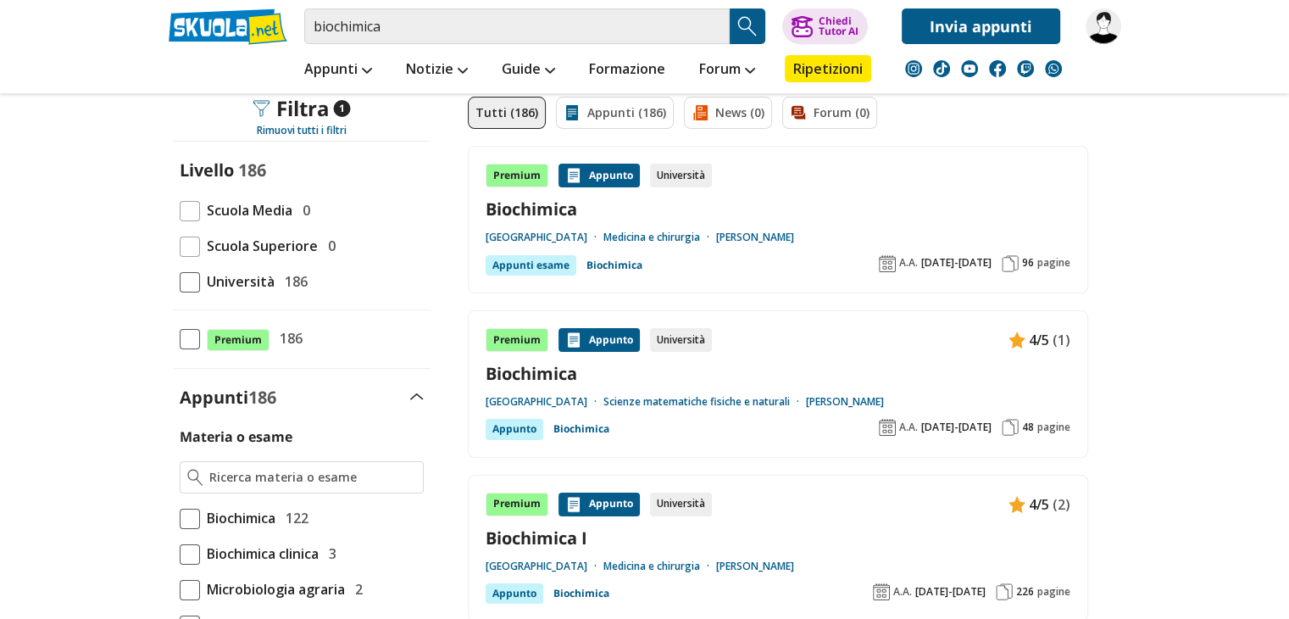
click at [535, 365] on link "Biochimica" at bounding box center [778, 373] width 585 height 23
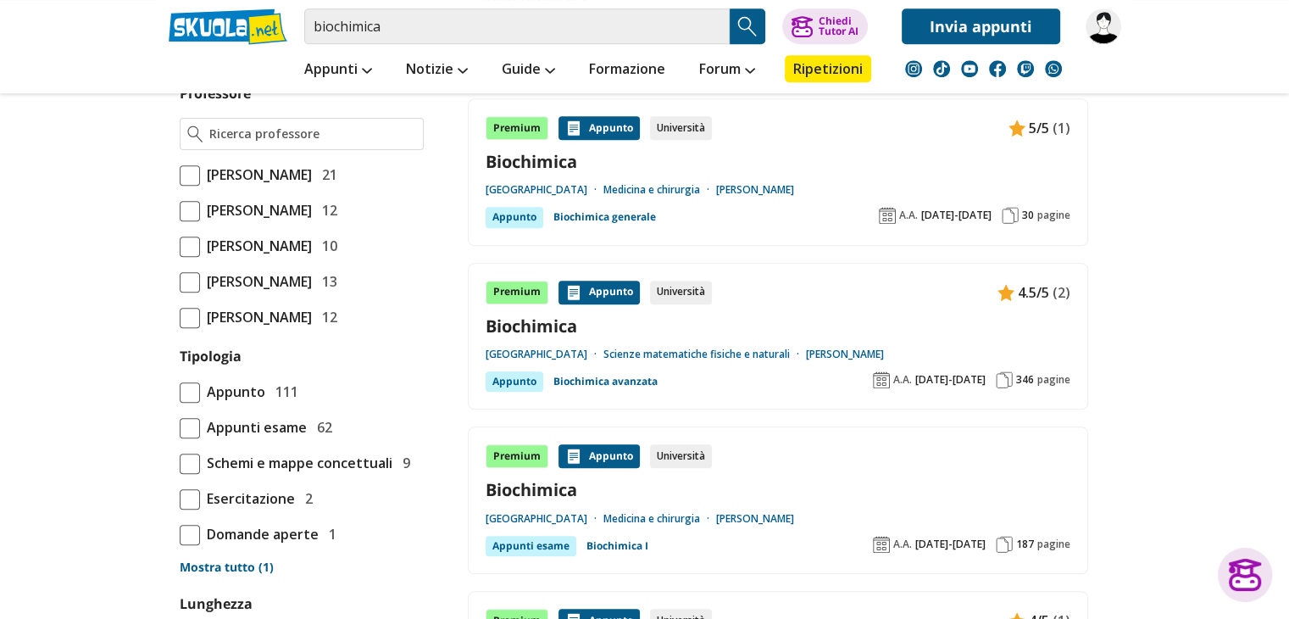
scroll to position [1210, 0]
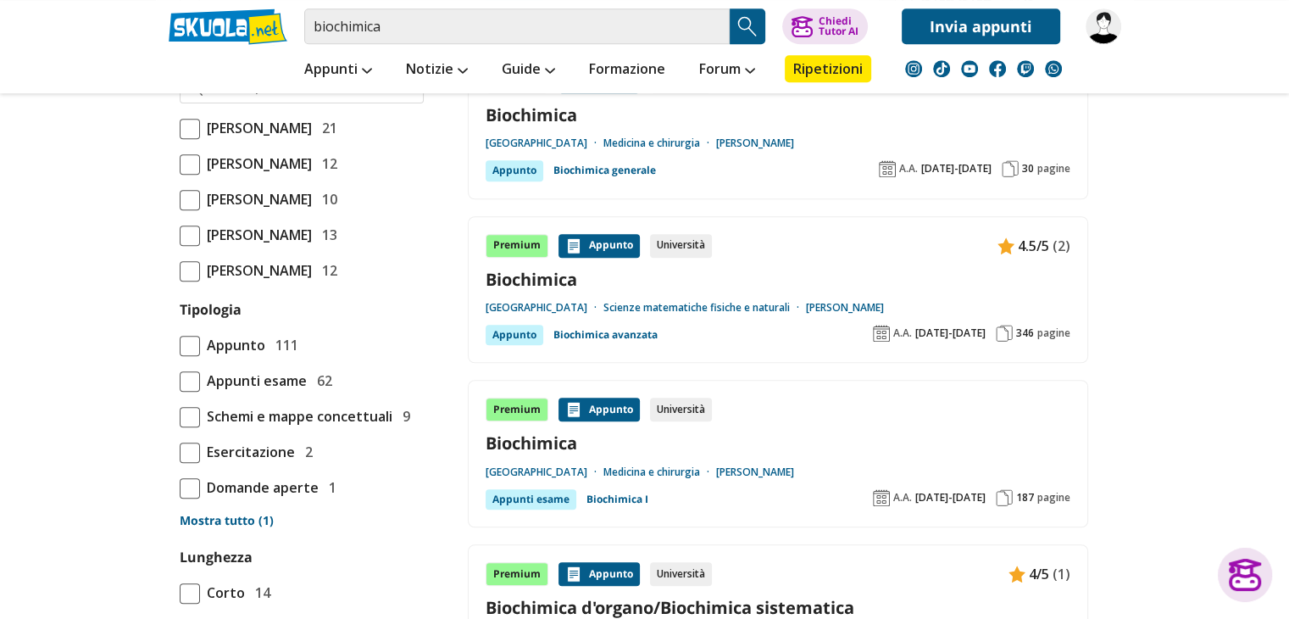
click at [546, 276] on link "Biochimica" at bounding box center [778, 279] width 585 height 23
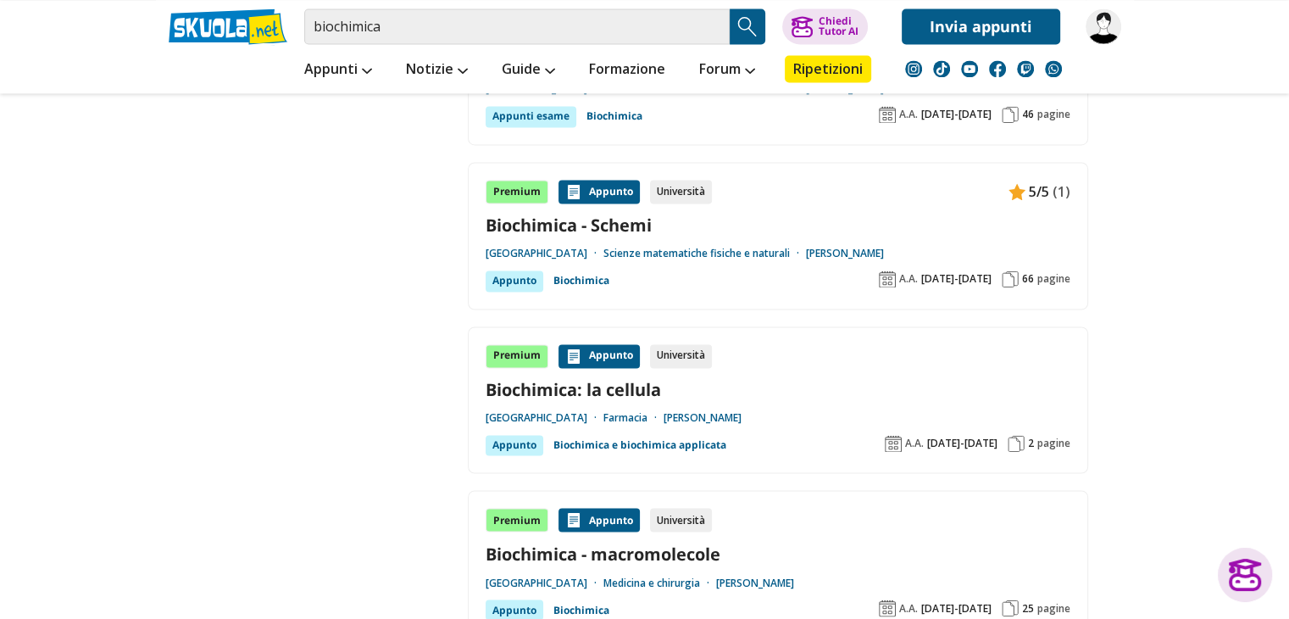
scroll to position [2743, 0]
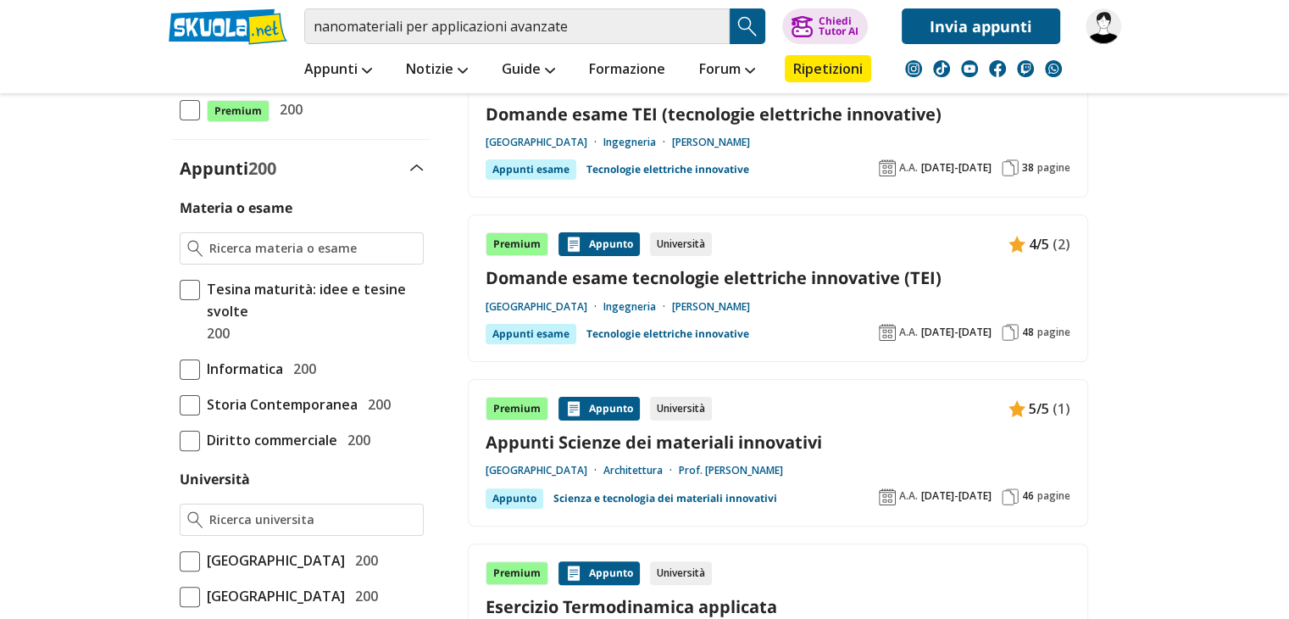
scroll to position [444, 0]
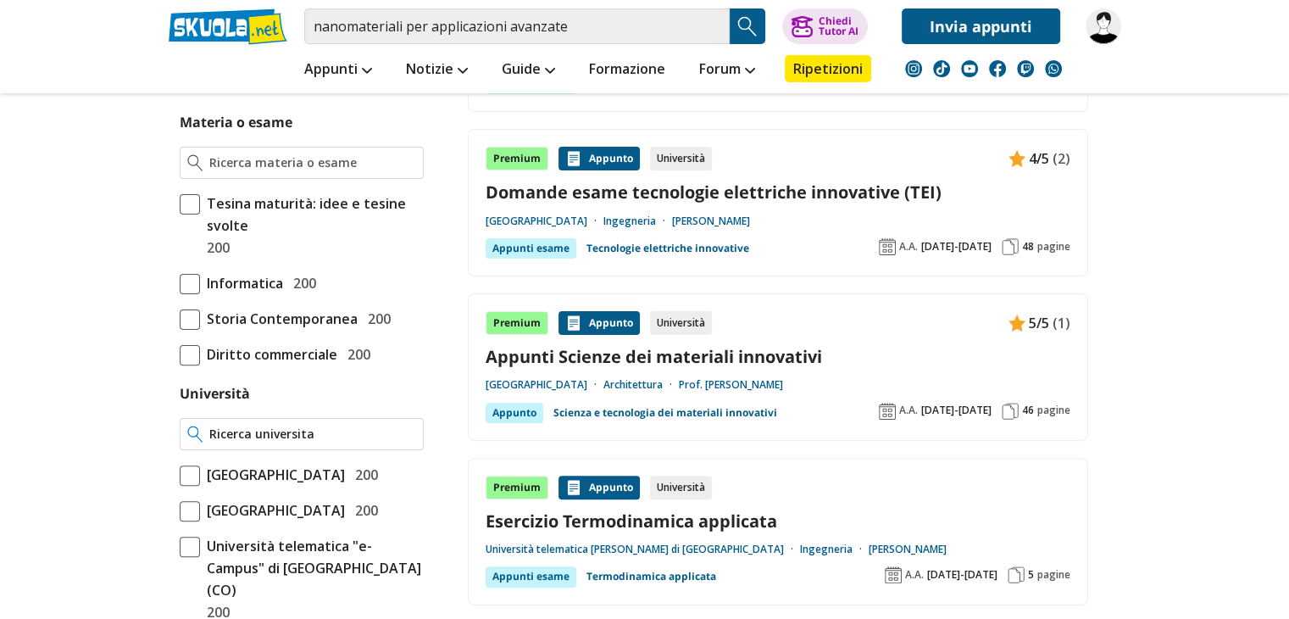
click at [313, 433] on input "Università" at bounding box center [312, 434] width 206 height 17
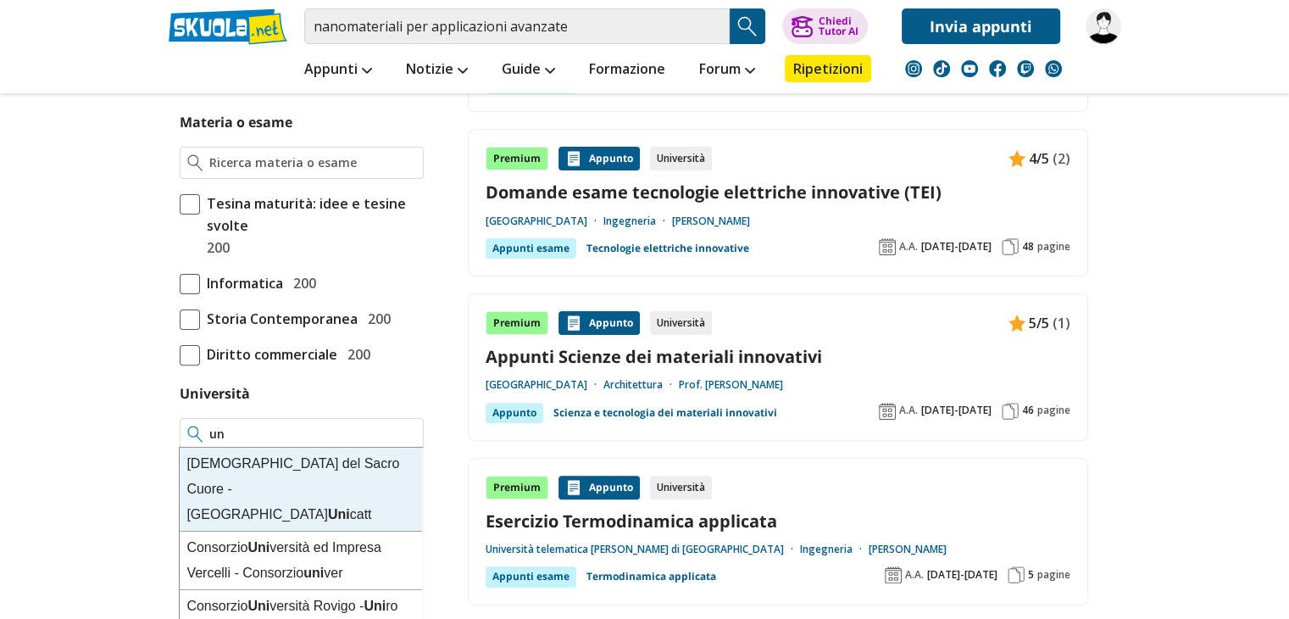
type input "u"
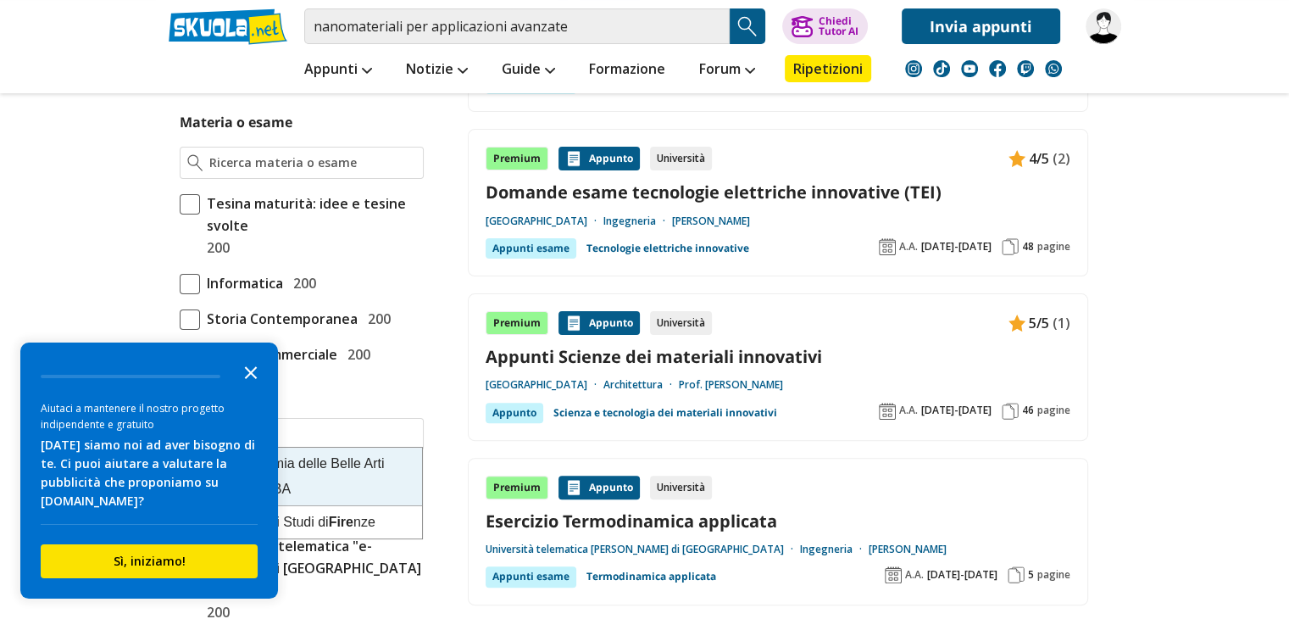
click at [250, 376] on icon "Close the survey" at bounding box center [251, 371] width 34 height 34
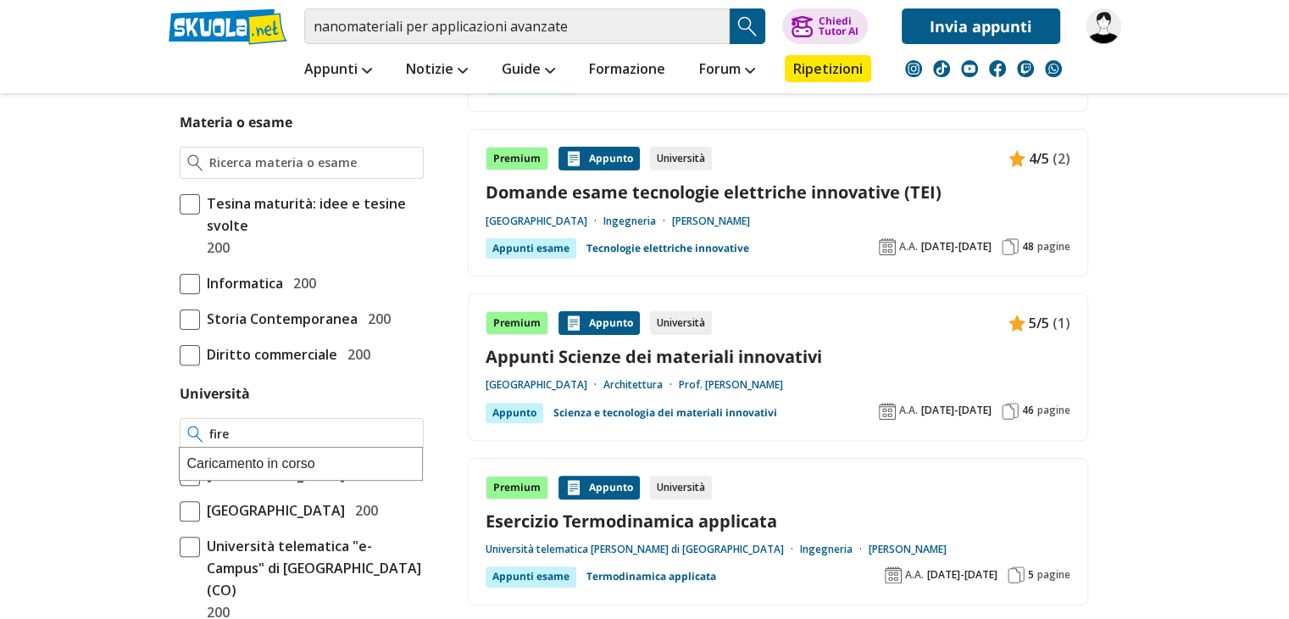
click at [267, 426] on input "fire" at bounding box center [312, 434] width 206 height 17
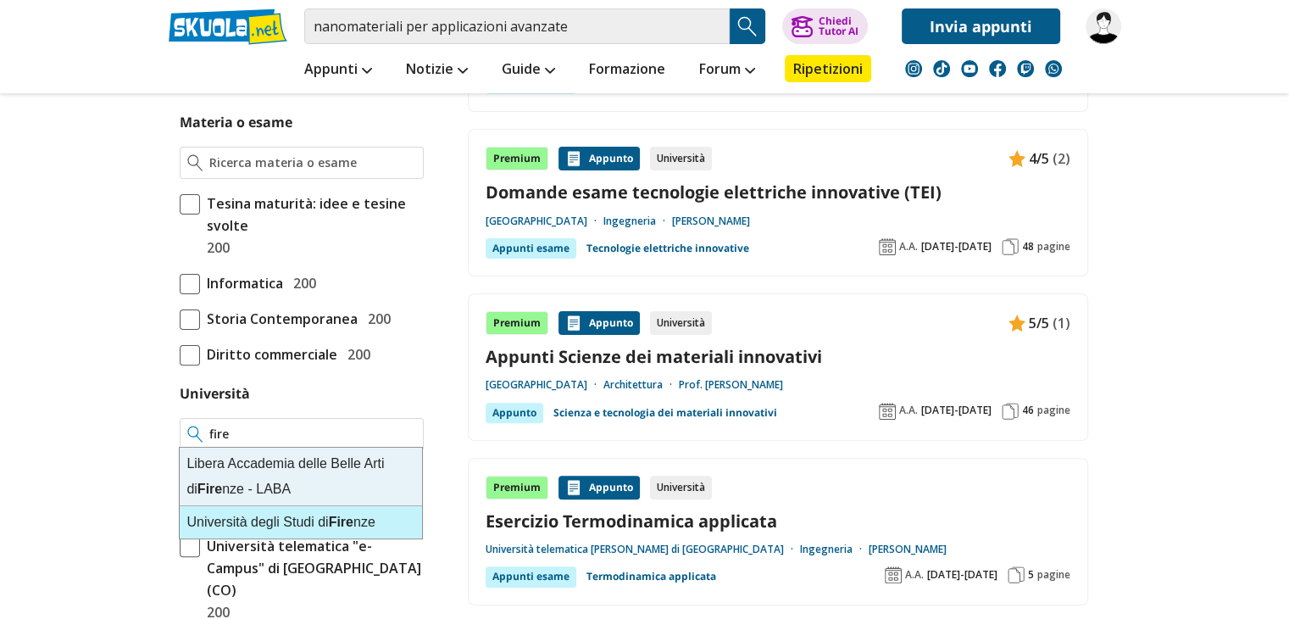
click at [275, 515] on div "Università degli Studi di Fire nze" at bounding box center [301, 522] width 242 height 32
type input "[GEOGRAPHIC_DATA]"
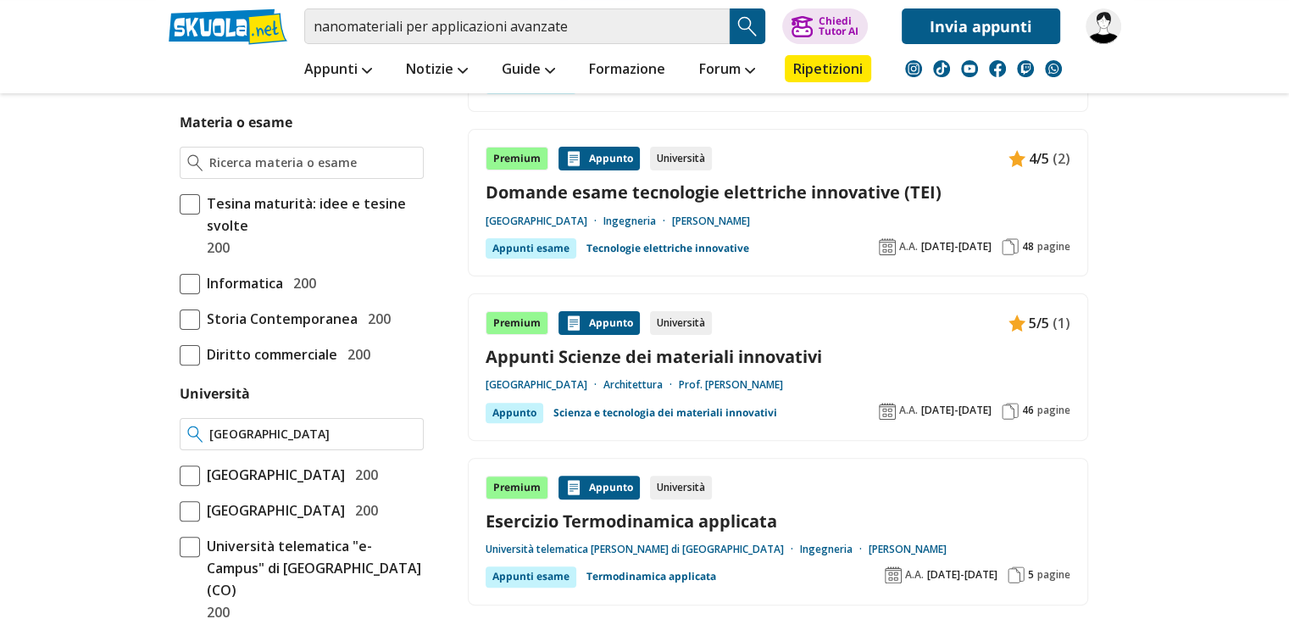
click at [197, 428] on img at bounding box center [195, 434] width 16 height 17
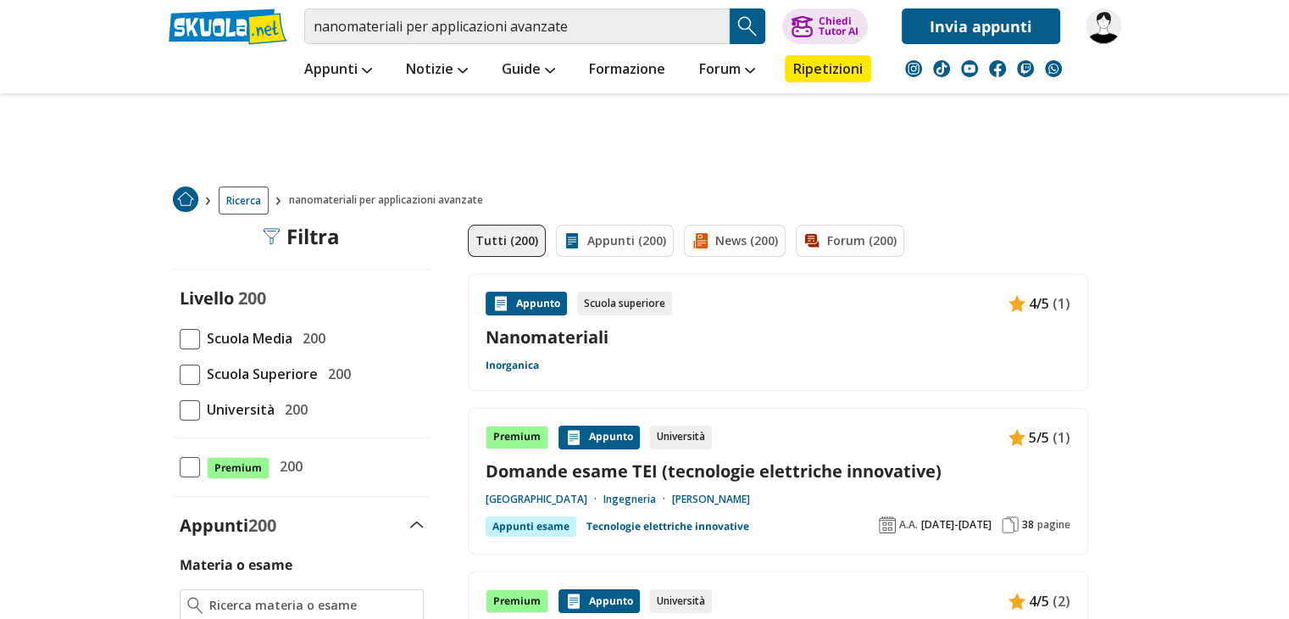
scroll to position [0, 0]
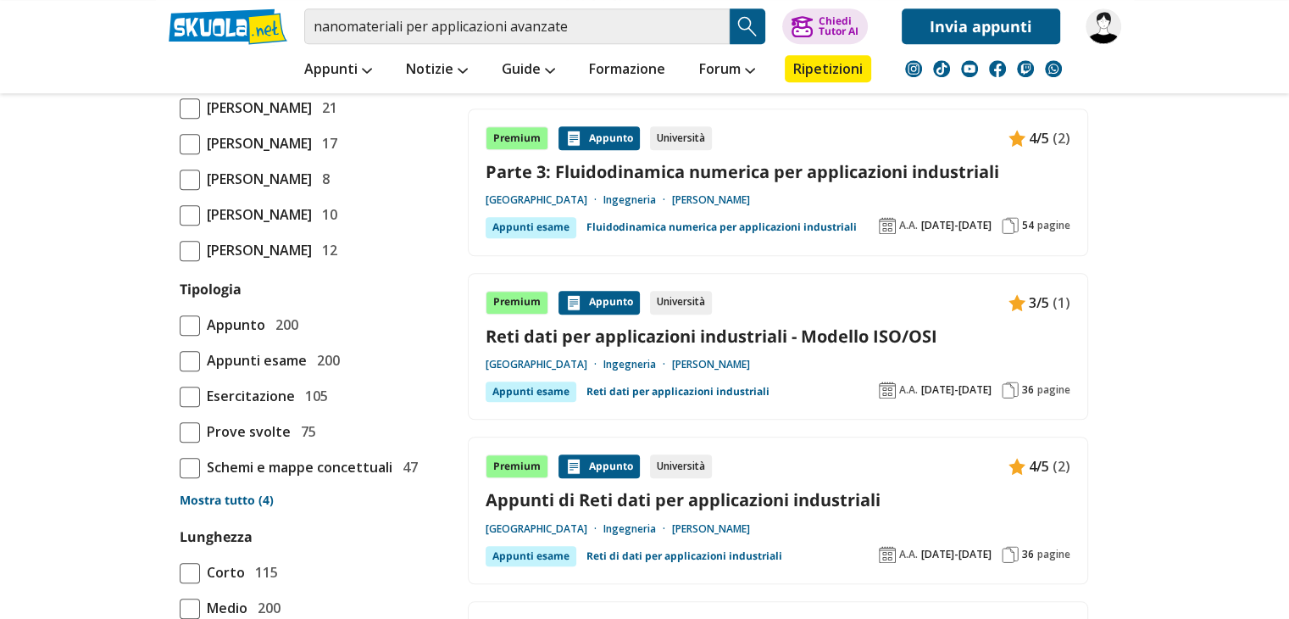
scroll to position [1363, 0]
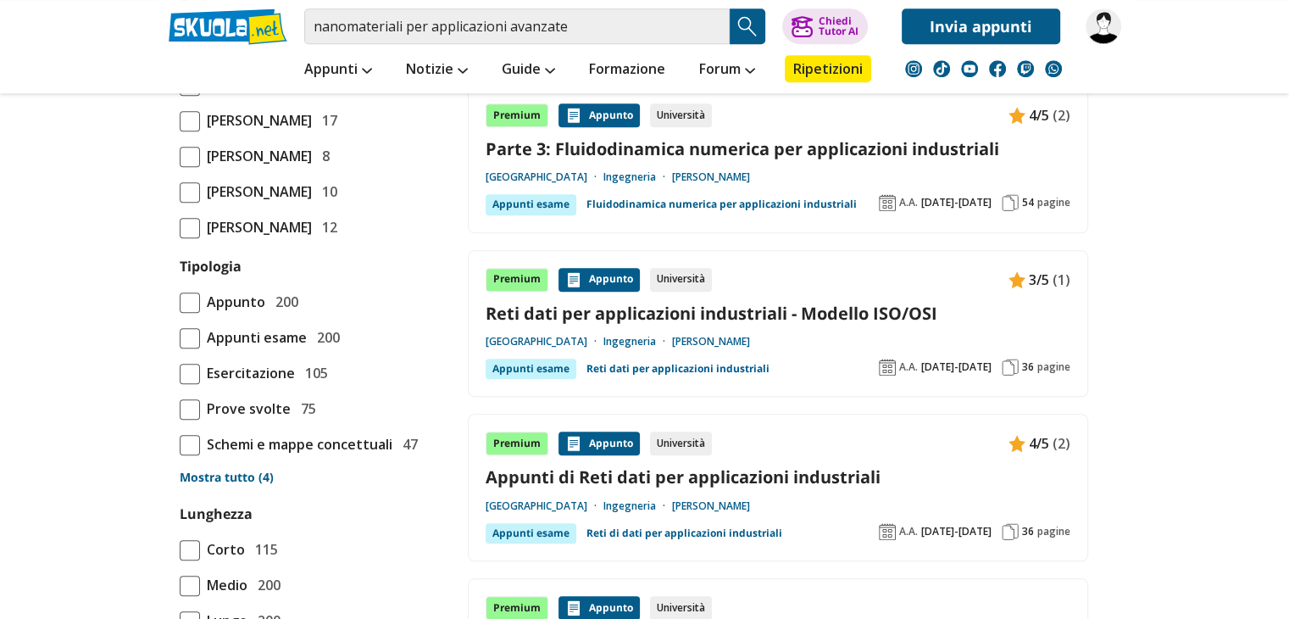
drag, startPoint x: 0, startPoint y: 0, endPoint x: 597, endPoint y: 374, distance: 704.2
click at [597, 374] on link "Reti dati per applicazioni industriali" at bounding box center [678, 369] width 183 height 20
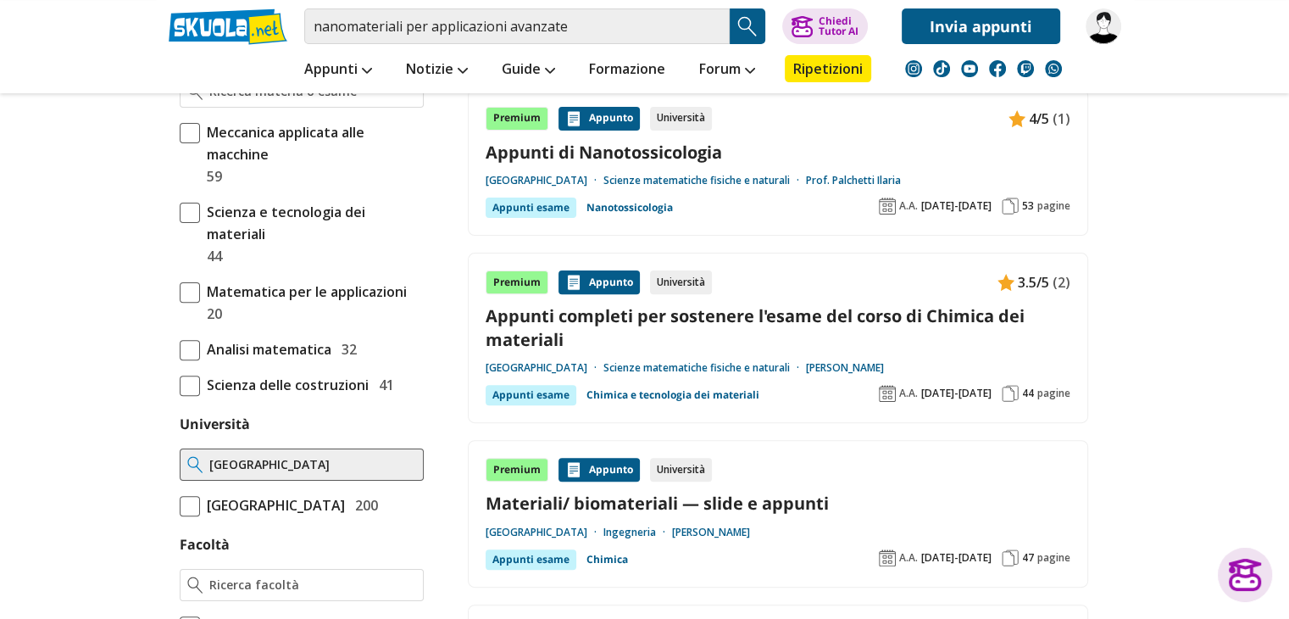
scroll to position [519, 0]
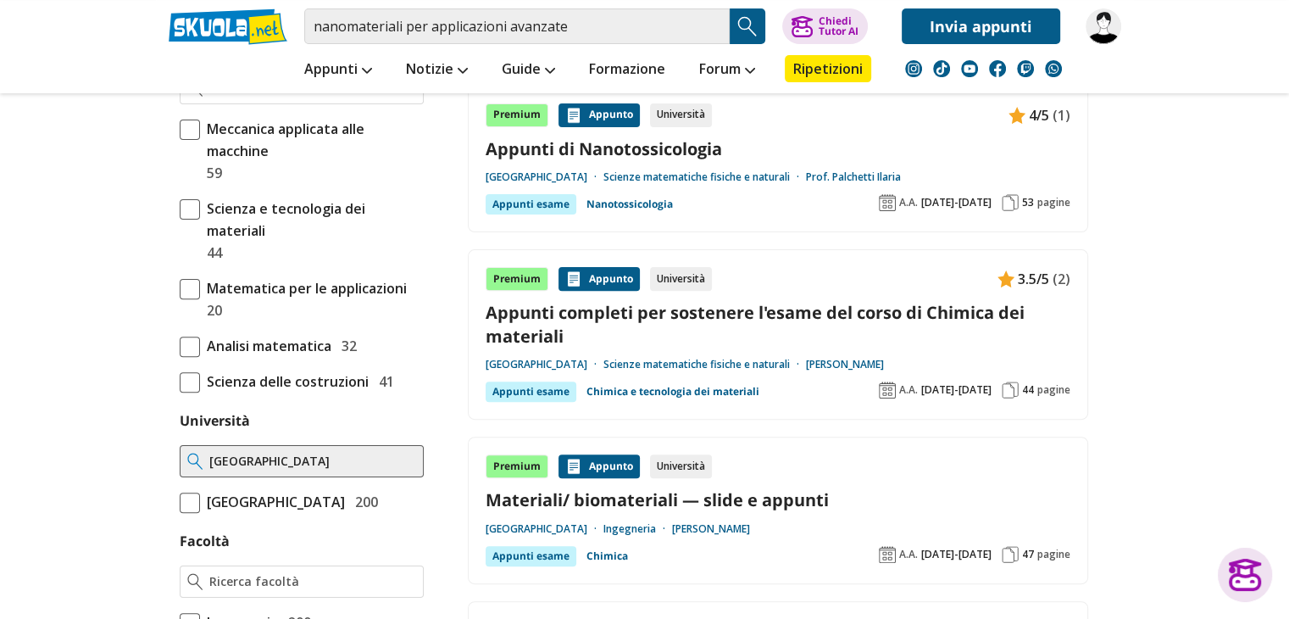
click at [821, 301] on link "Appunti completi per sostenere l'esame del corso di Chimica dei materiali" at bounding box center [778, 324] width 585 height 46
